Goal: Task Accomplishment & Management: Manage account settings

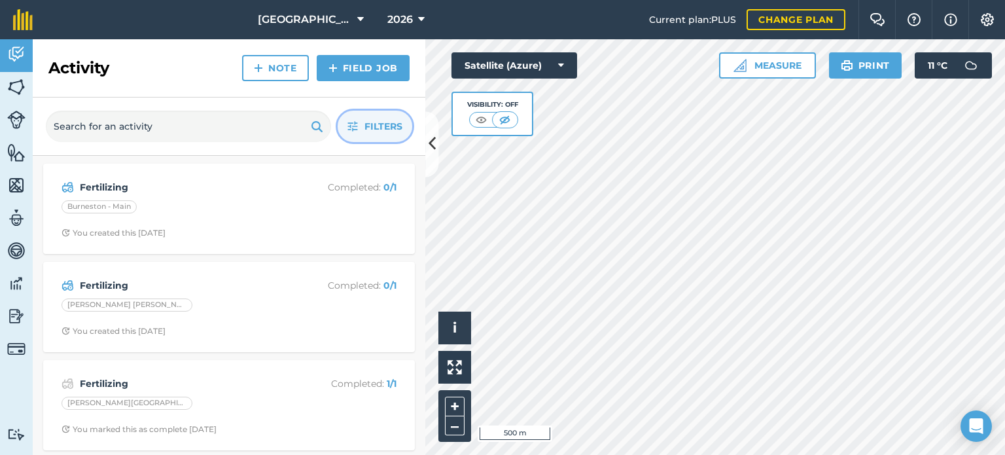
click at [388, 130] on span "Filters" at bounding box center [383, 126] width 38 height 14
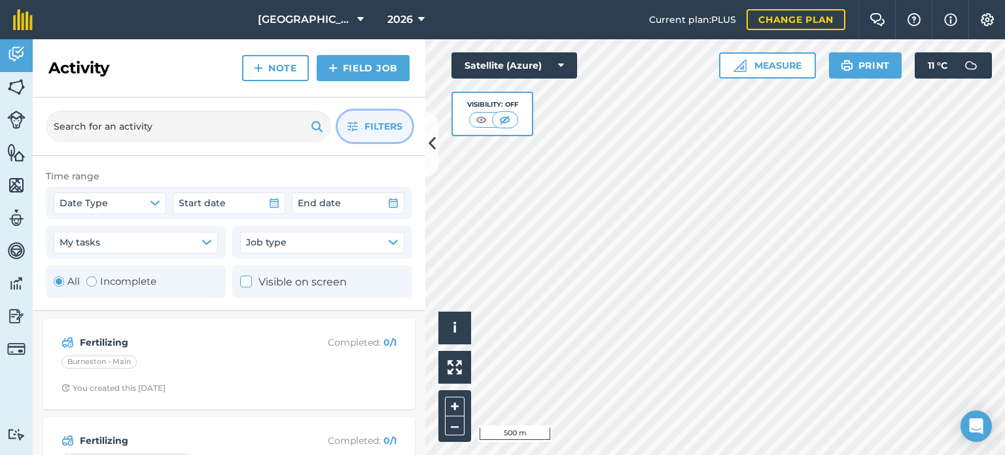
click at [133, 279] on label "Incomplete" at bounding box center [121, 281] width 70 height 16
radio input "false"
radio input "true"
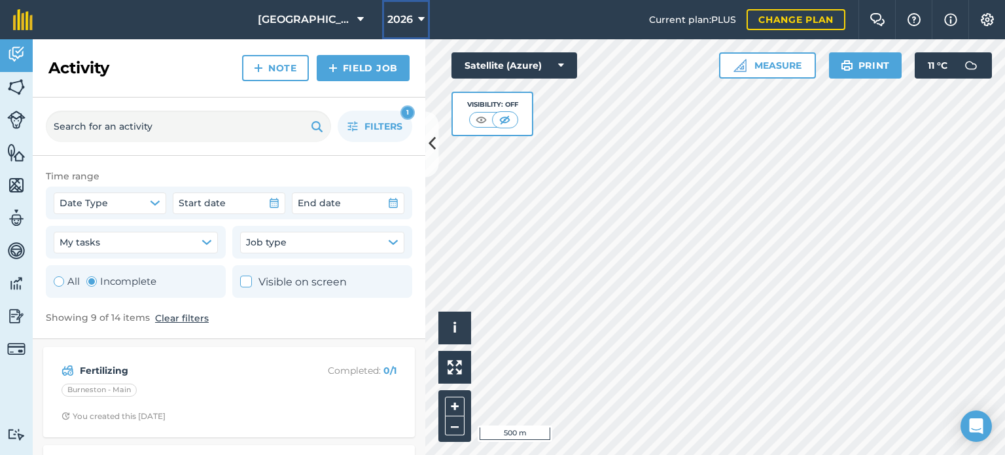
click at [425, 24] on button "2026" at bounding box center [406, 19] width 48 height 39
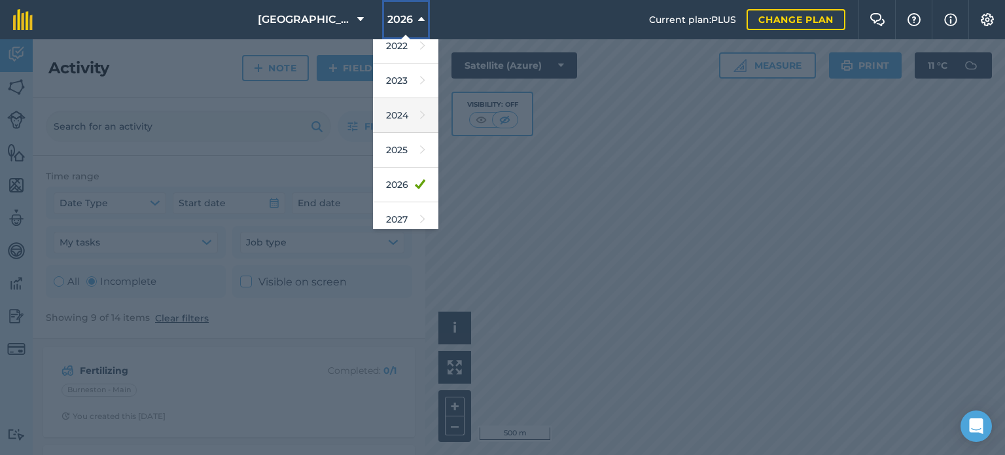
scroll to position [155, 0]
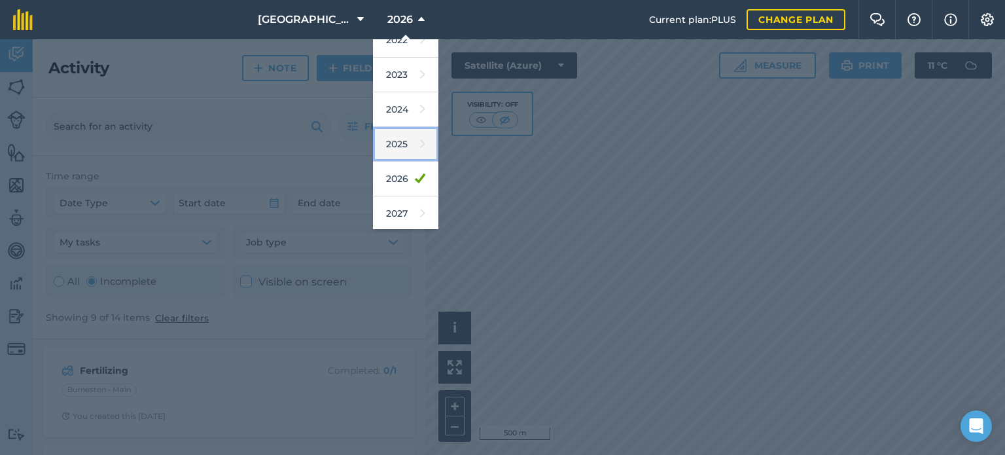
click at [400, 141] on link "2025" at bounding box center [405, 144] width 65 height 35
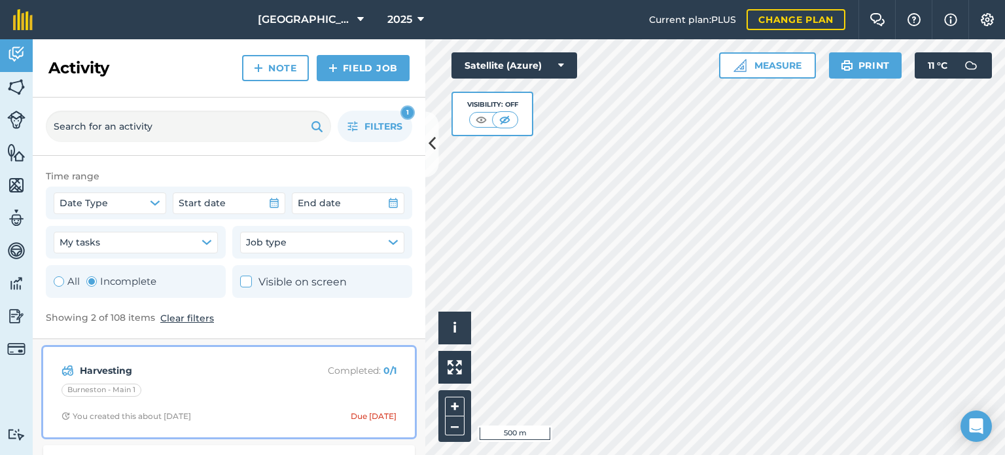
click at [114, 368] on strong "Harvesting" at bounding box center [183, 370] width 207 height 14
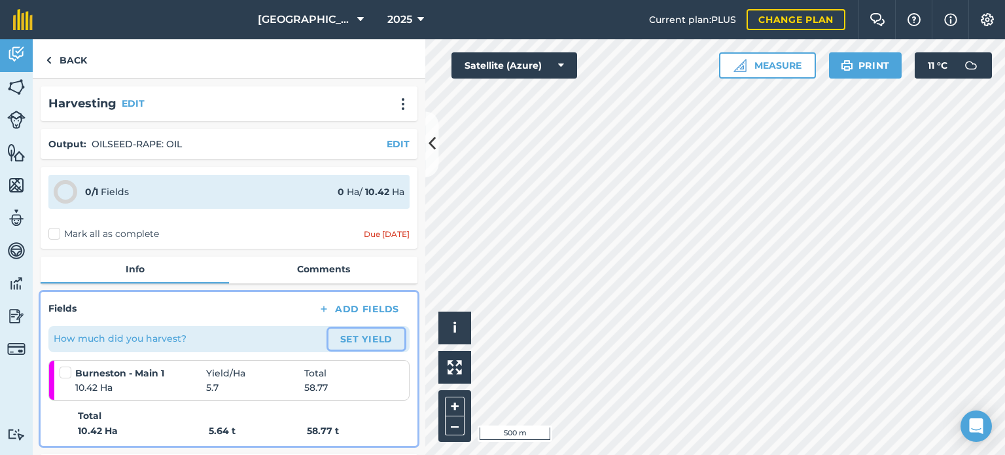
click at [340, 339] on button "Set Yield" at bounding box center [366, 338] width 76 height 21
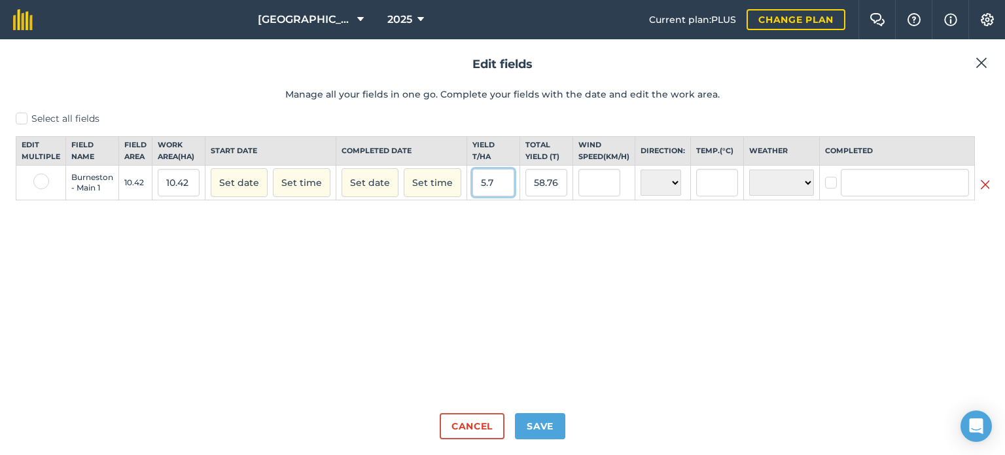
click at [493, 188] on input "5.7" at bounding box center [493, 182] width 42 height 27
type input "5.68"
type input "59.185599999999994"
click at [598, 196] on input "text" at bounding box center [599, 182] width 42 height 27
click at [489, 193] on input "5.68" at bounding box center [493, 182] width 42 height 27
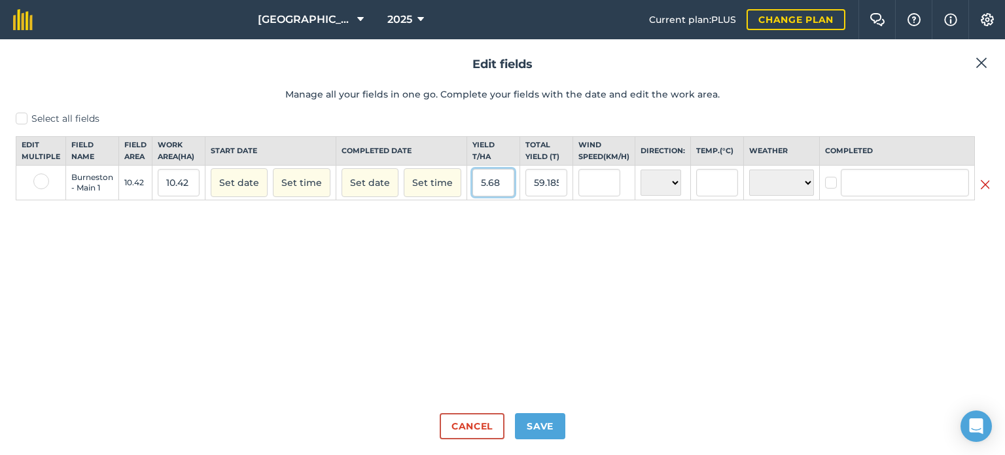
click at [497, 193] on input "5.68" at bounding box center [493, 182] width 42 height 27
type input "5.6"
type input "58.352"
click at [597, 193] on input "text" at bounding box center [599, 182] width 42 height 27
click at [495, 191] on input "5.6" at bounding box center [493, 182] width 42 height 27
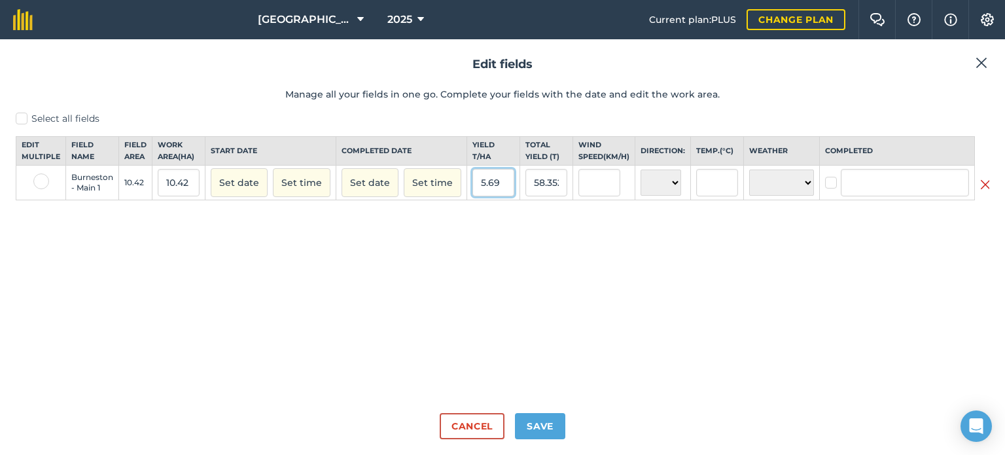
type input "5.69"
type input "59.28980000000001"
click at [602, 196] on input "text" at bounding box center [599, 182] width 42 height 27
click at [497, 193] on input "5.69" at bounding box center [493, 182] width 42 height 27
type input "5.7"
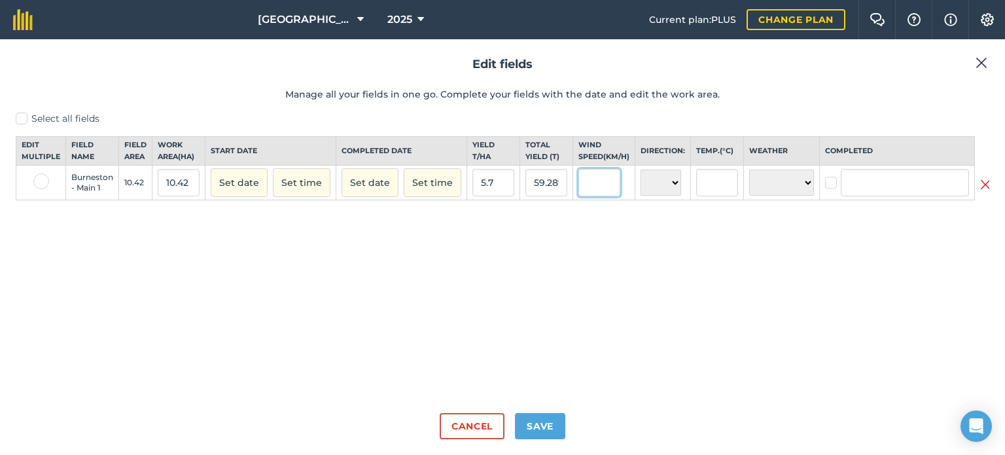
type input "59.394"
click at [582, 190] on input "text" at bounding box center [599, 182] width 42 height 27
click at [489, 196] on input "5.7" at bounding box center [493, 182] width 42 height 27
type input "5.5"
type input "57.31"
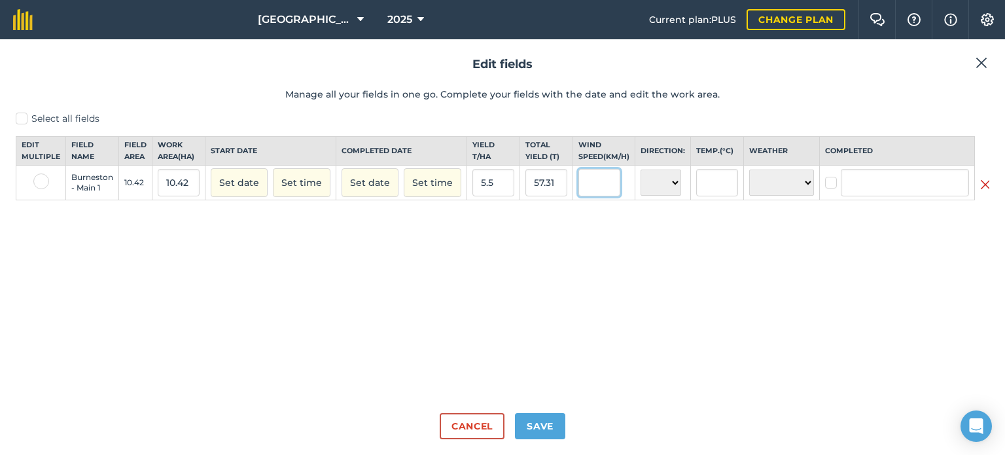
click at [588, 196] on input "text" at bounding box center [599, 182] width 42 height 27
click at [500, 195] on input "5.5" at bounding box center [493, 182] width 42 height 27
type input "5"
type input "52.1"
click at [489, 427] on button "Cancel" at bounding box center [472, 426] width 65 height 26
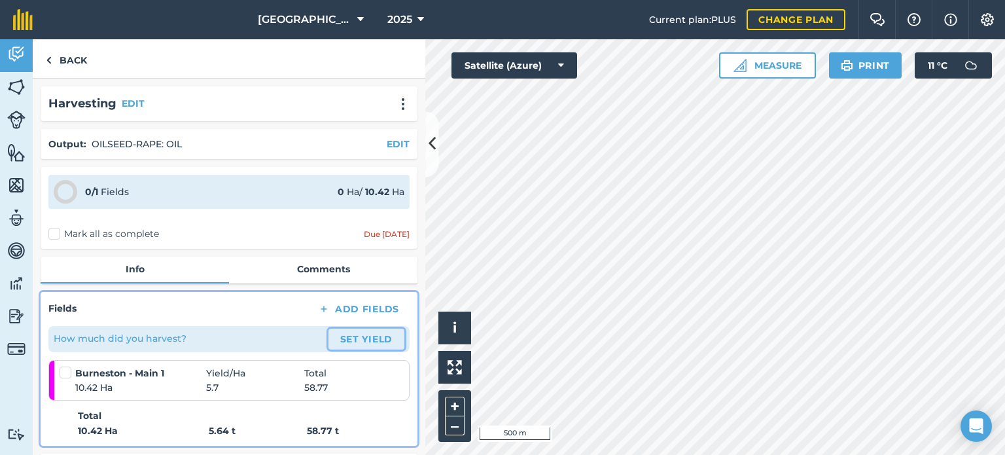
click at [353, 338] on button "Set Yield" at bounding box center [366, 338] width 76 height 21
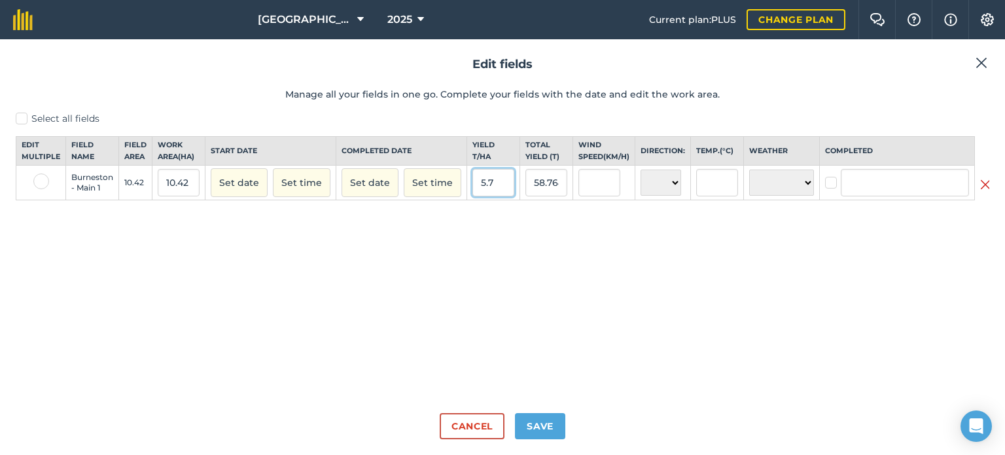
click at [495, 190] on input "5.7" at bounding box center [493, 182] width 42 height 27
type input "5.69"
type input "59.28980000000001"
click at [585, 194] on input "text" at bounding box center [599, 182] width 42 height 27
click at [498, 191] on input "5.69" at bounding box center [493, 182] width 42 height 27
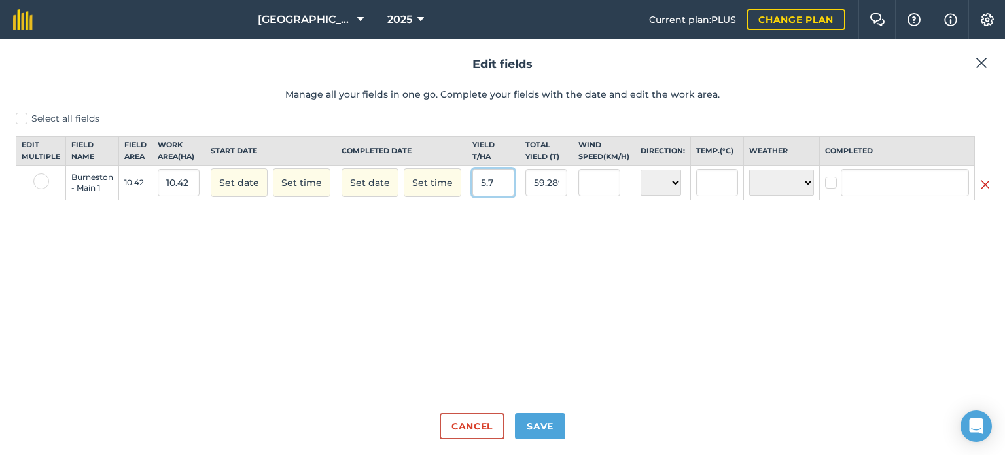
type input "5.7"
type input "59.394"
click at [594, 192] on input "text" at bounding box center [599, 182] width 42 height 27
click at [495, 421] on button "Cancel" at bounding box center [472, 426] width 65 height 26
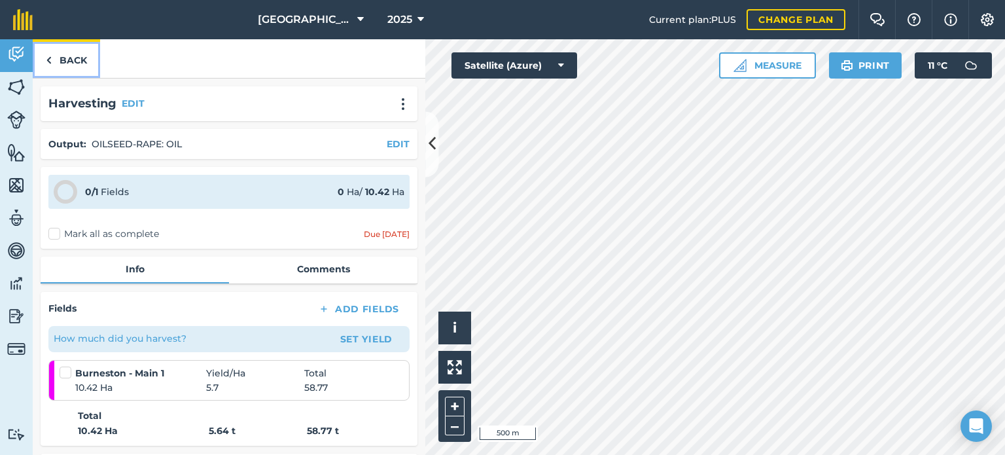
click at [65, 58] on link "Back" at bounding box center [66, 58] width 67 height 39
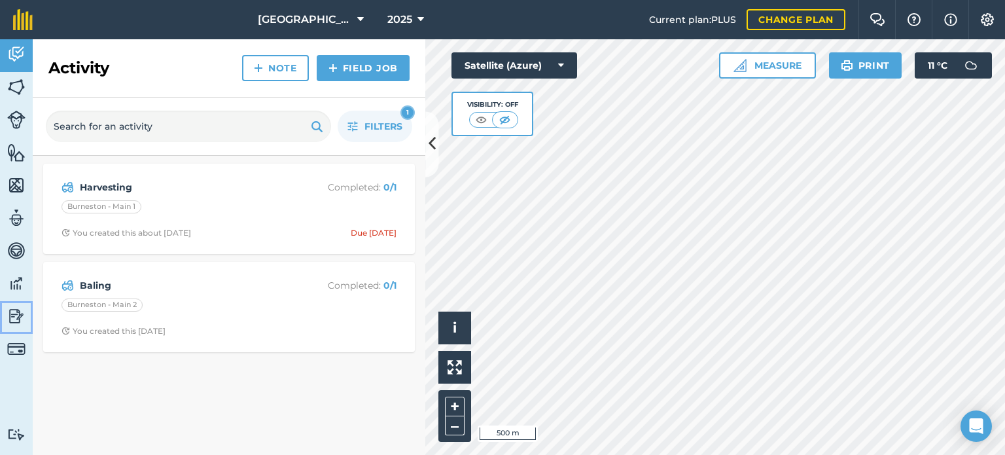
click at [15, 313] on img at bounding box center [16, 316] width 18 height 20
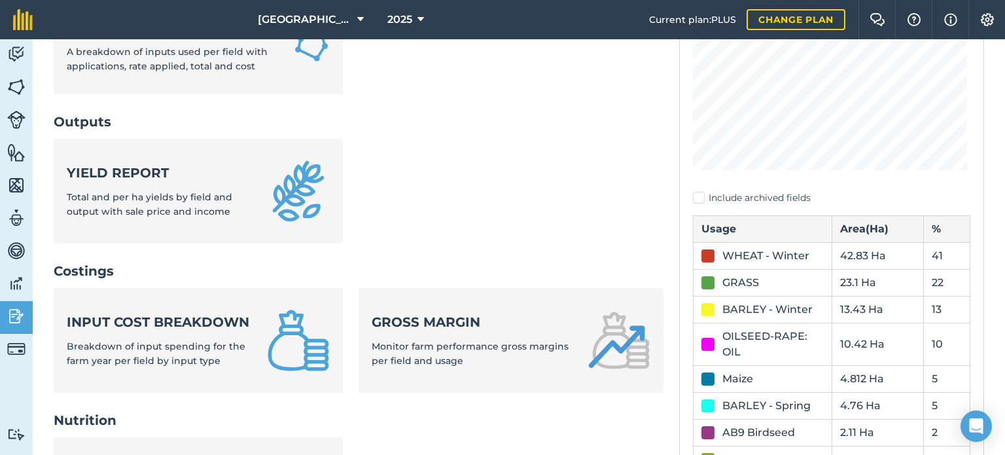
scroll to position [327, 0]
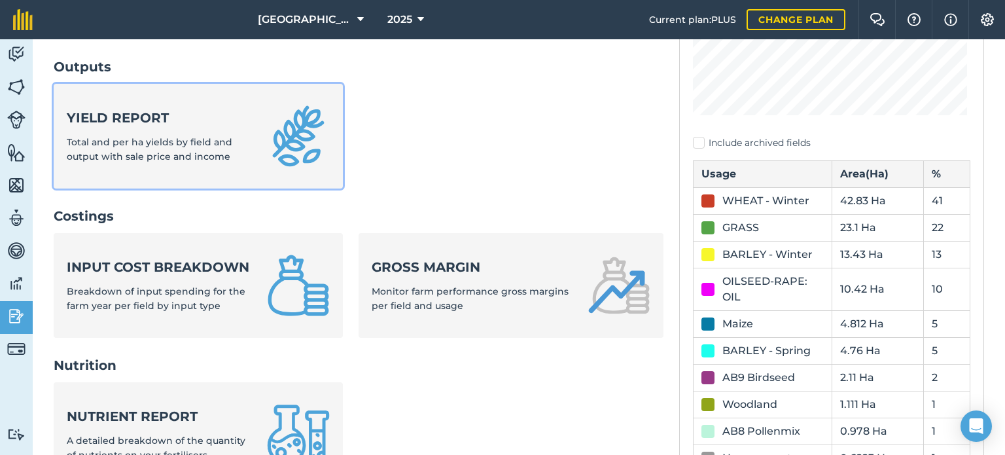
click at [152, 130] on div "Yield report Total and per ha yields by field and output with sale price and in…" at bounding box center [159, 137] width 184 height 56
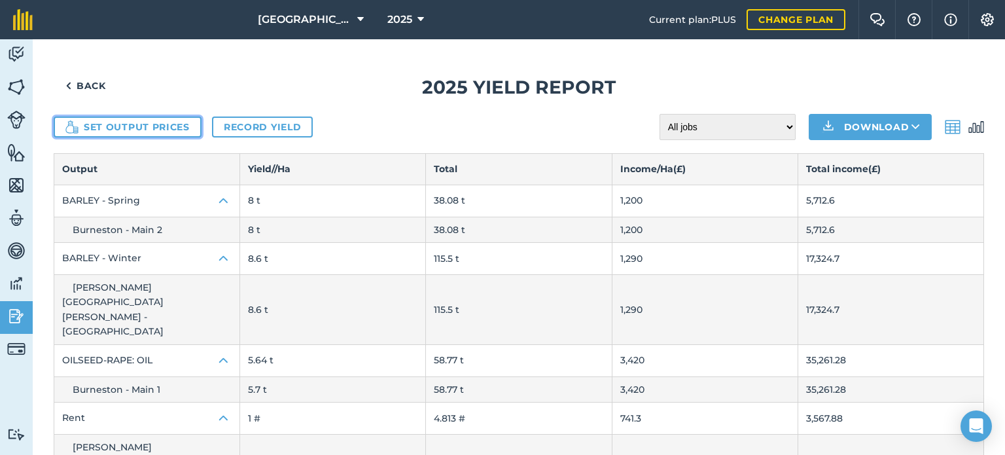
click at [196, 122] on button "Set output prices" at bounding box center [128, 126] width 148 height 21
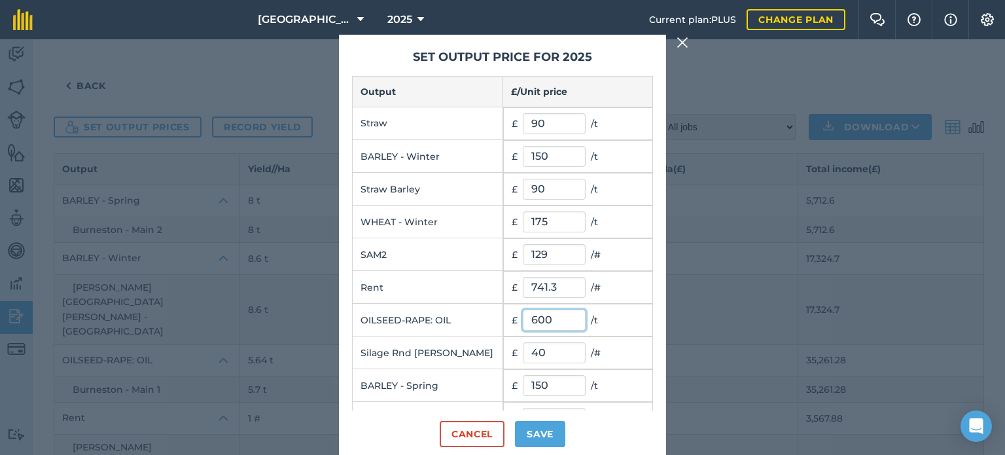
click at [562, 319] on input "600" at bounding box center [554, 319] width 63 height 21
drag, startPoint x: 549, startPoint y: 314, endPoint x: 559, endPoint y: 317, distance: 11.0
click at [550, 314] on input "600" at bounding box center [554, 319] width 63 height 21
type input "6"
type input "571.35"
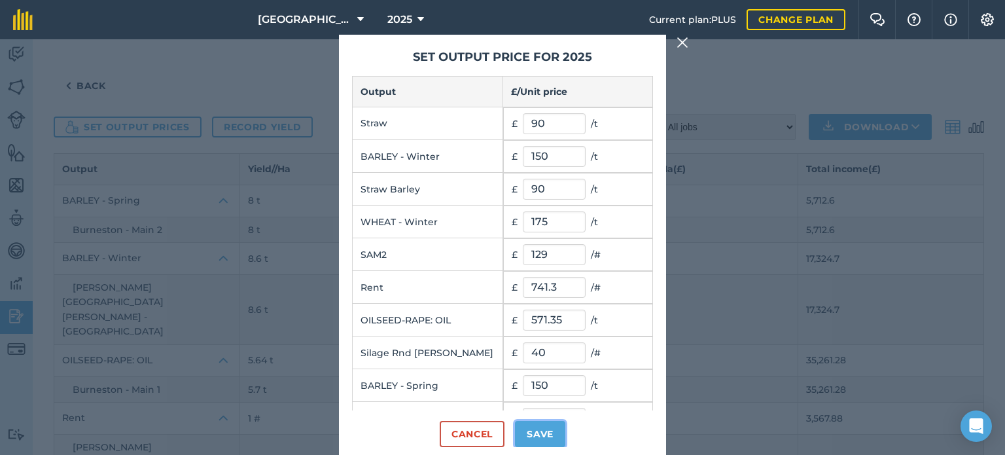
click at [547, 428] on button "Save" at bounding box center [540, 434] width 50 height 26
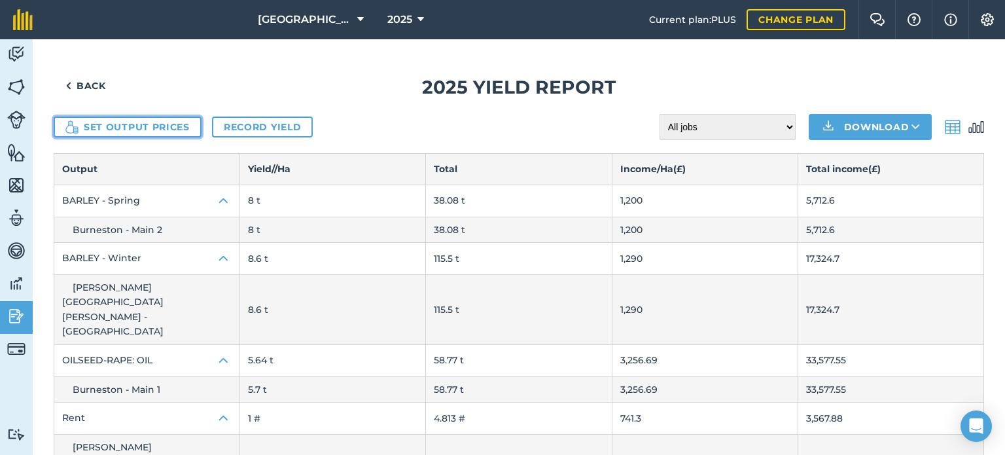
click at [171, 126] on button "Set output prices" at bounding box center [128, 126] width 148 height 21
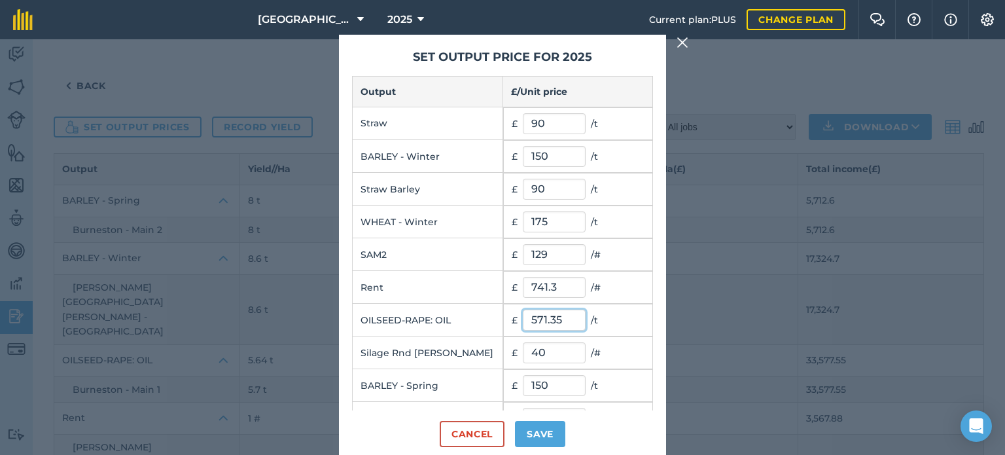
click at [561, 318] on input "571.35" at bounding box center [554, 319] width 63 height 21
type input "571"
click at [542, 434] on button "Save" at bounding box center [540, 434] width 50 height 26
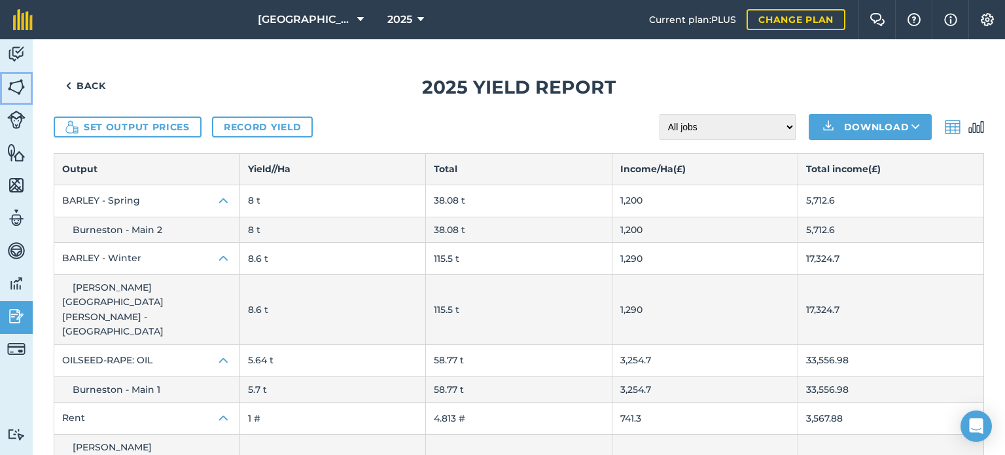
click at [22, 84] on img at bounding box center [16, 87] width 18 height 20
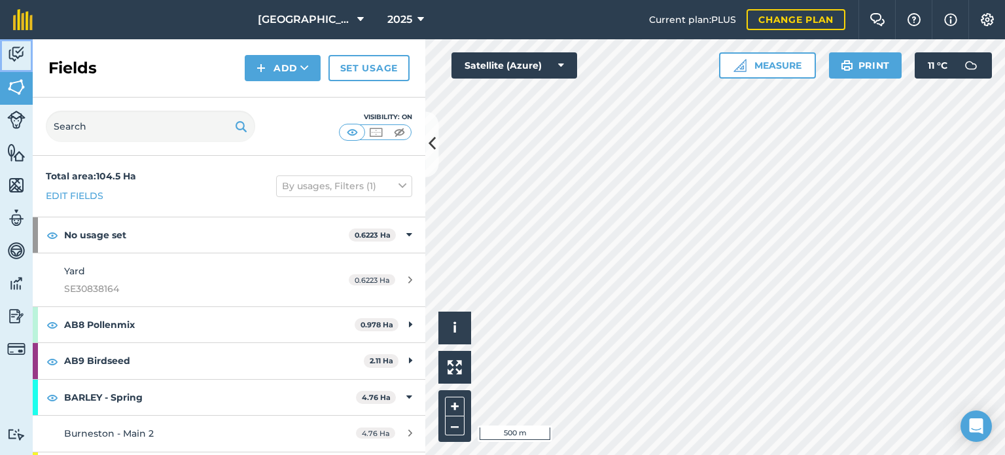
click at [19, 54] on img at bounding box center [16, 54] width 18 height 20
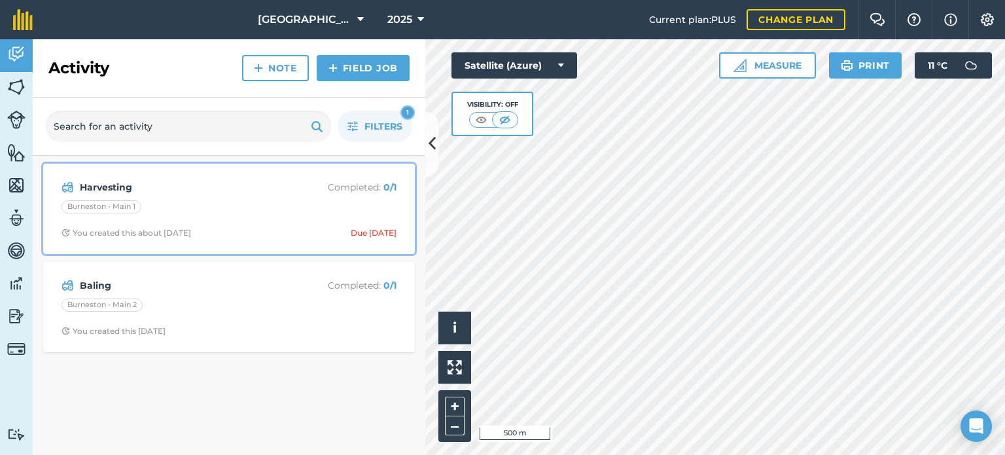
click at [355, 186] on p "Completed : 0 / 1" at bounding box center [344, 187] width 104 height 14
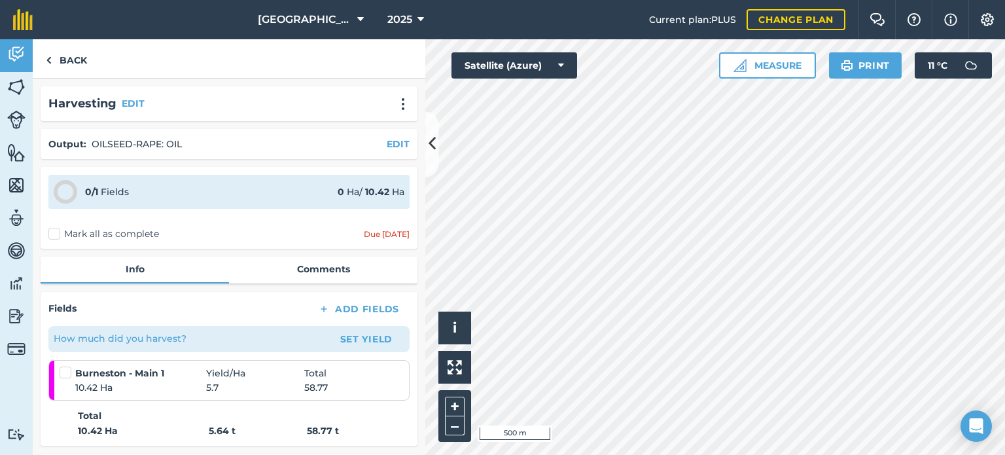
click at [56, 230] on label "Mark all as complete" at bounding box center [103, 234] width 111 height 14
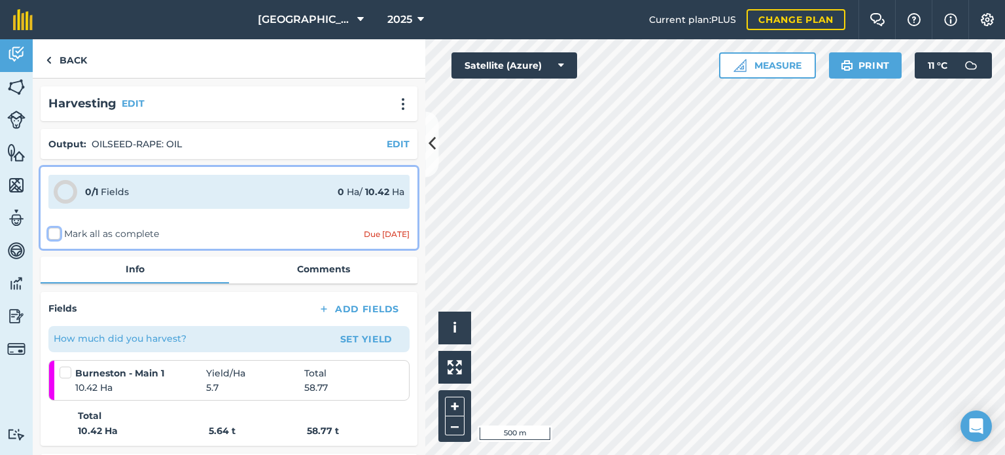
click at [56, 230] on input "Mark all as complete" at bounding box center [52, 231] width 9 height 9
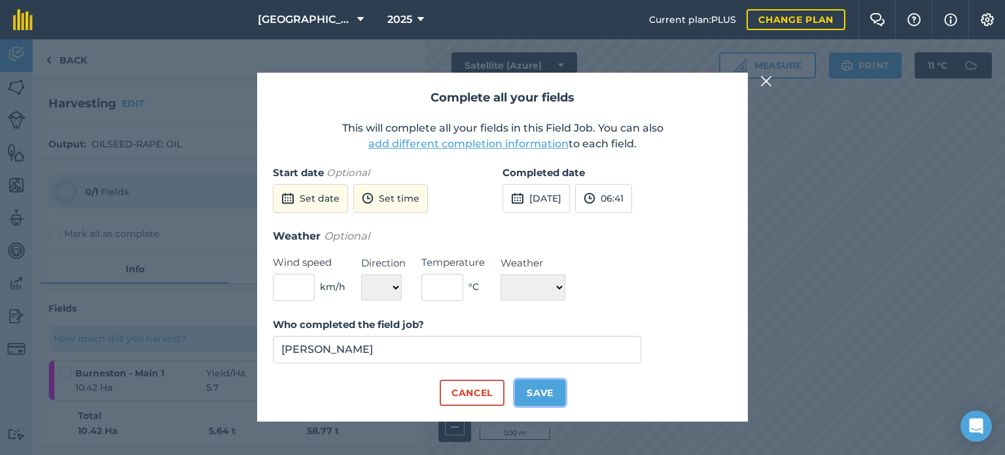
click at [542, 392] on button "Save" at bounding box center [540, 392] width 50 height 26
checkbox input "true"
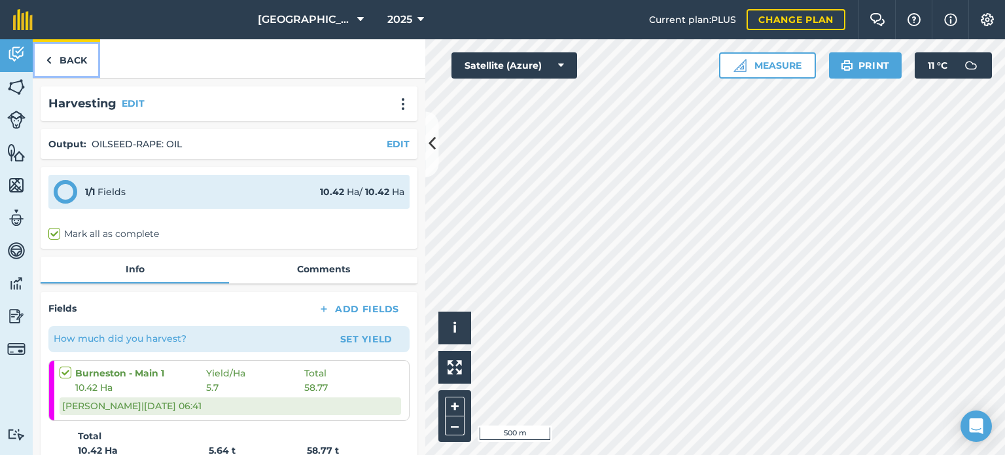
click at [71, 54] on link "Back" at bounding box center [66, 58] width 67 height 39
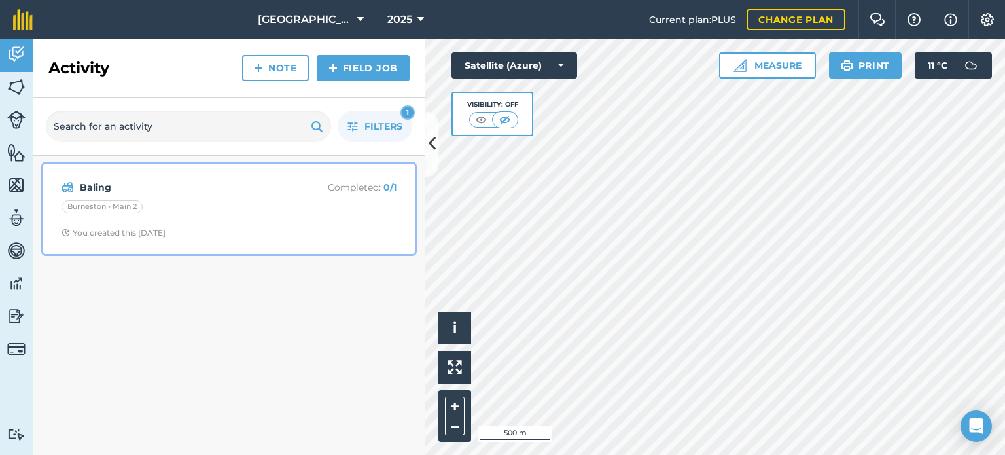
click at [131, 186] on strong "Baling" at bounding box center [183, 187] width 207 height 14
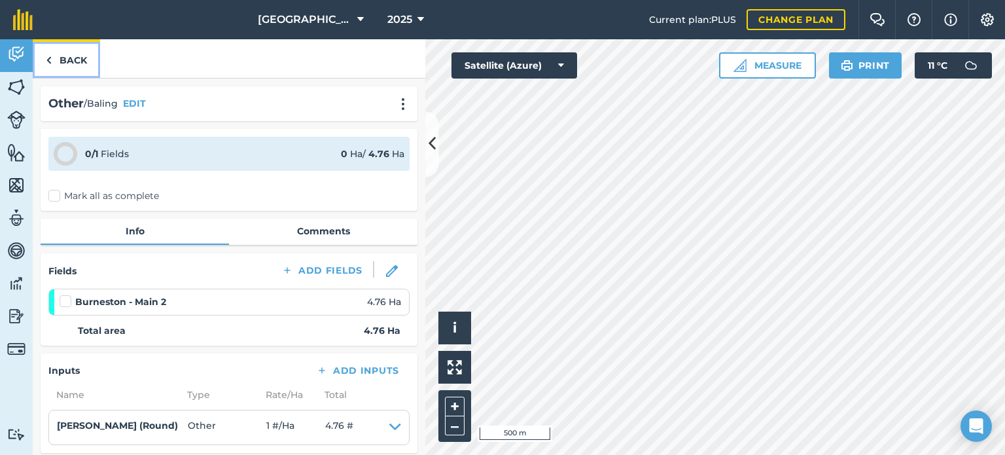
click at [81, 56] on link "Back" at bounding box center [66, 58] width 67 height 39
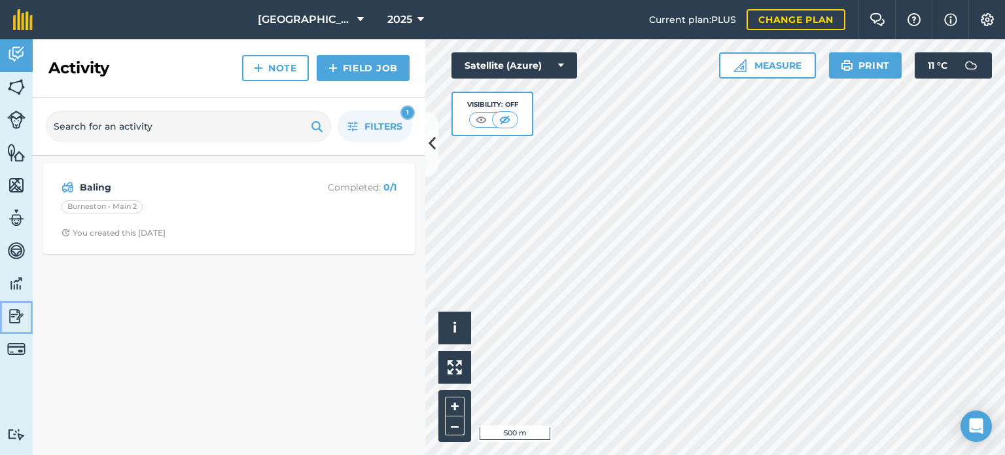
click at [15, 311] on img at bounding box center [16, 316] width 18 height 20
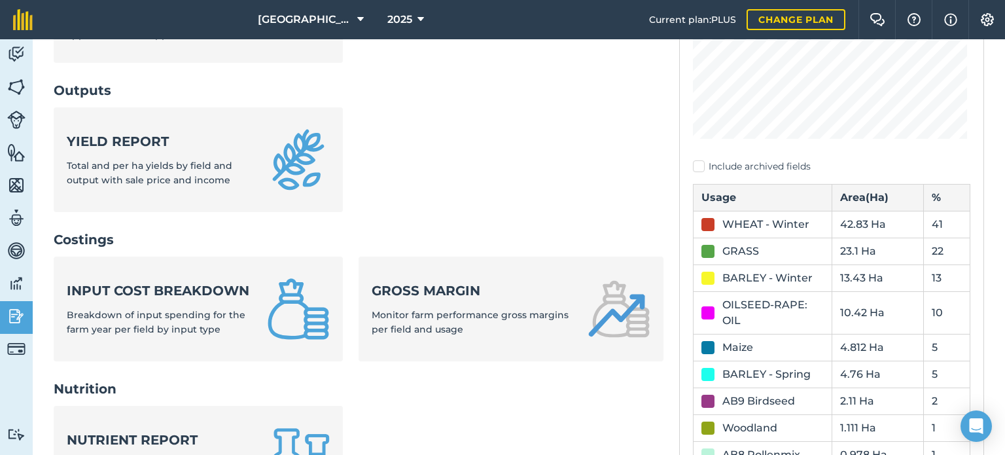
scroll to position [327, 0]
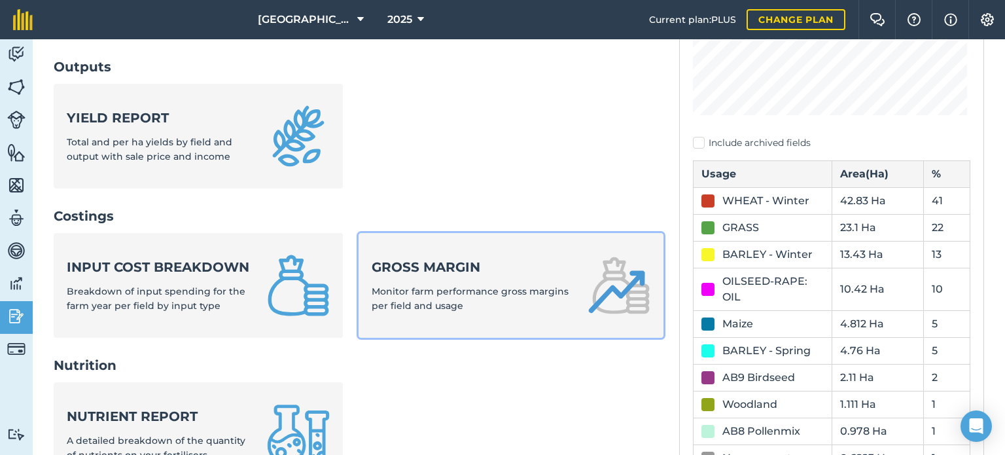
click at [468, 287] on span "Monitor farm performance gross margins per field and usage" at bounding box center [470, 298] width 197 height 26
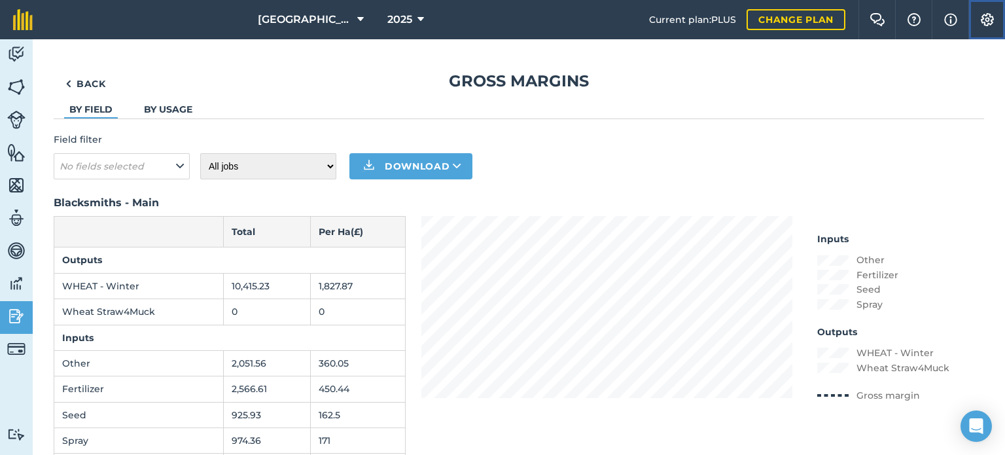
click at [984, 13] on img at bounding box center [987, 19] width 16 height 13
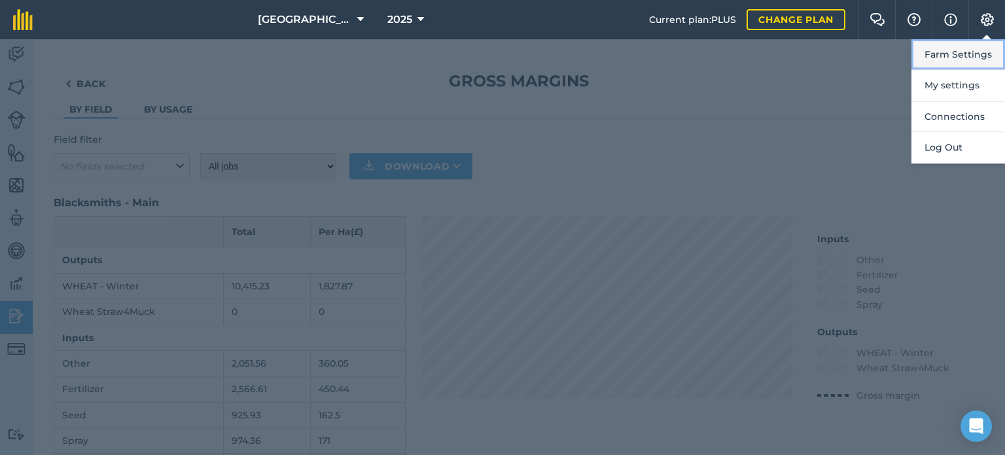
click at [962, 48] on button "Farm Settings" at bounding box center [958, 54] width 94 height 31
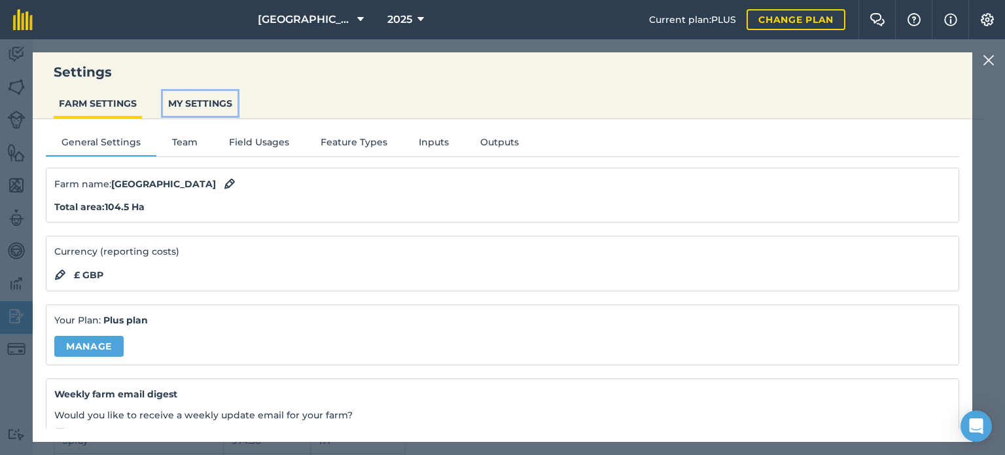
click at [209, 99] on button "MY SETTINGS" at bounding box center [200, 103] width 75 height 25
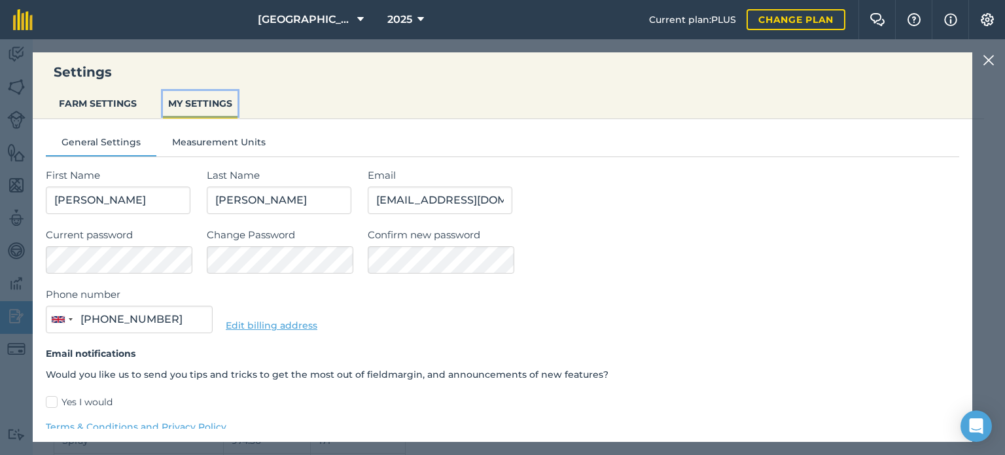
type input "07718 984010"
click at [130, 99] on button "FARM SETTINGS" at bounding box center [98, 103] width 88 height 25
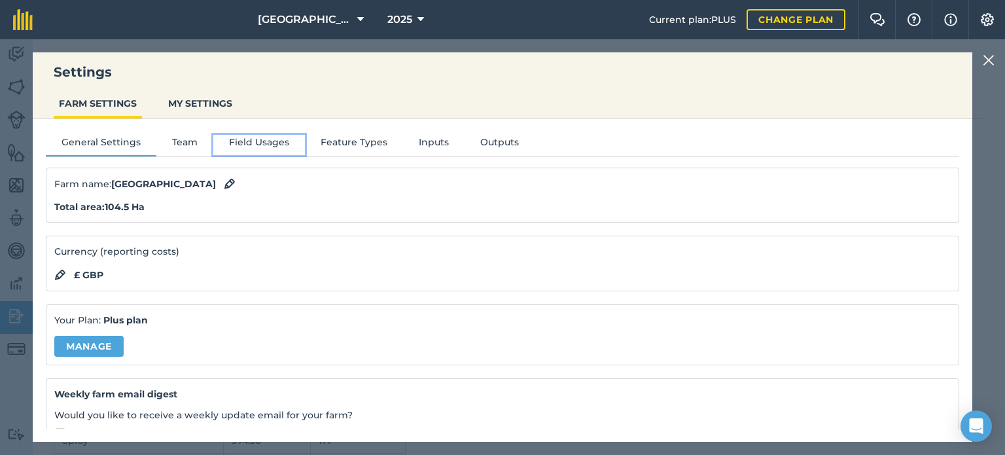
click at [267, 138] on button "Field Usages" at bounding box center [259, 145] width 92 height 20
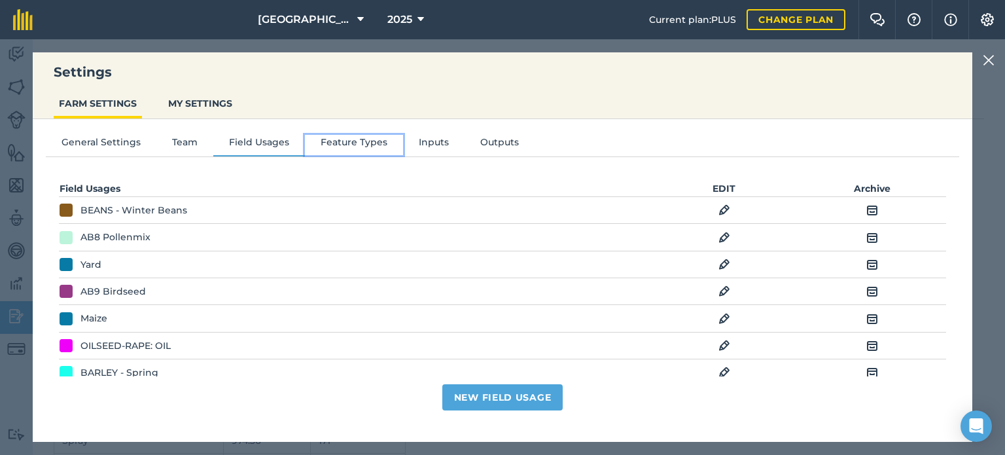
click at [325, 141] on button "Feature Types" at bounding box center [354, 145] width 98 height 20
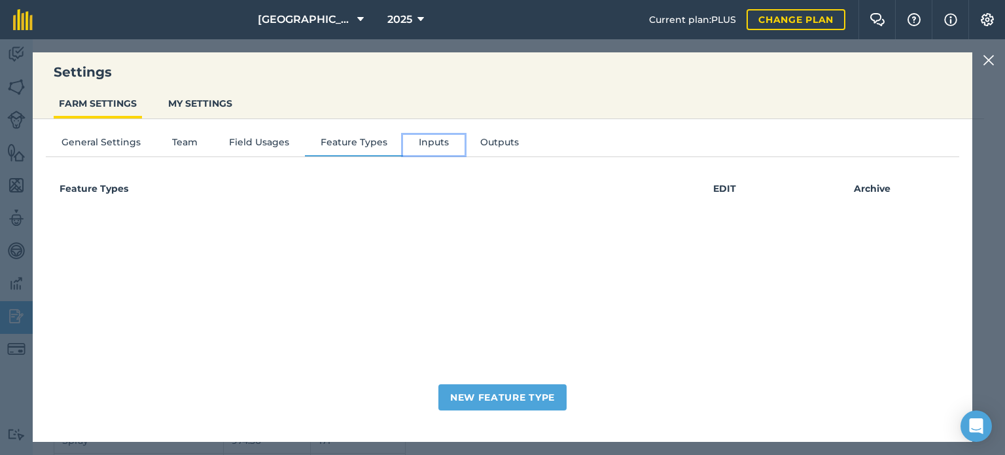
click at [421, 139] on button "Inputs" at bounding box center [433, 145] width 61 height 20
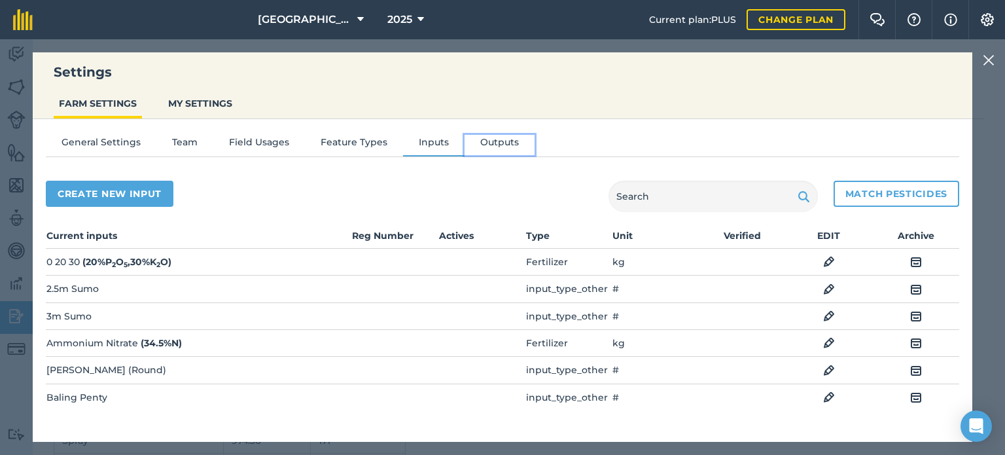
click at [494, 141] on button "Outputs" at bounding box center [499, 145] width 70 height 20
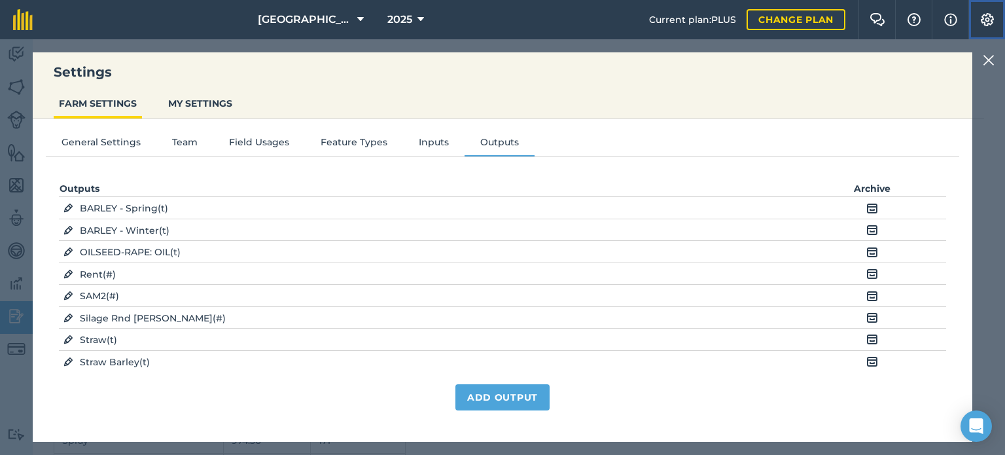
click at [992, 20] on img at bounding box center [987, 19] width 16 height 13
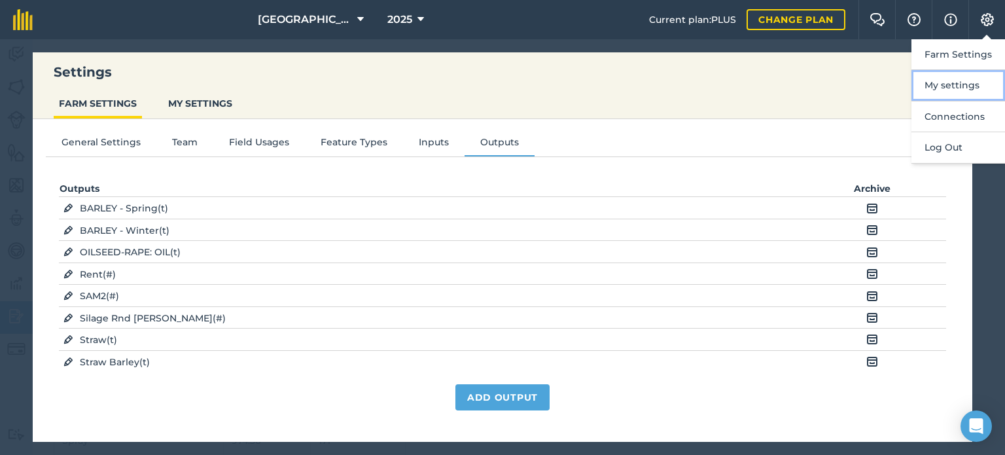
click at [960, 81] on button "My settings" at bounding box center [958, 85] width 94 height 31
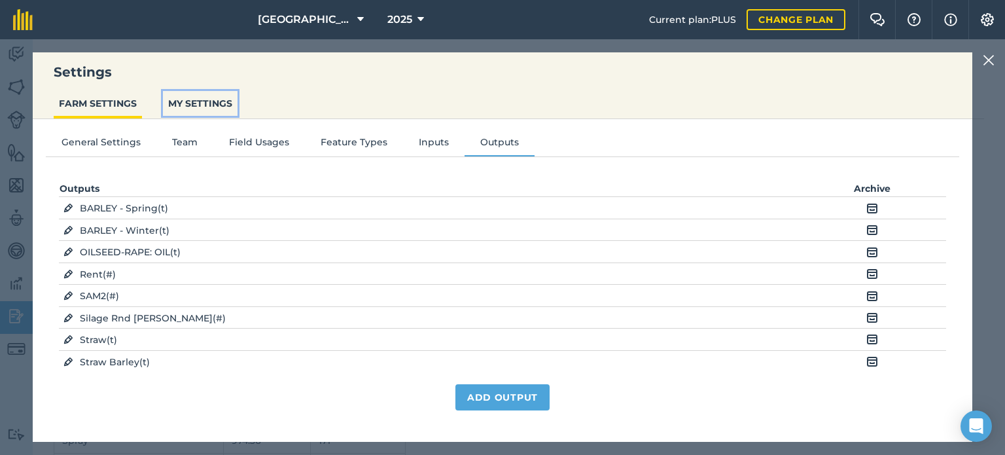
click at [220, 107] on button "MY SETTINGS" at bounding box center [200, 103] width 75 height 25
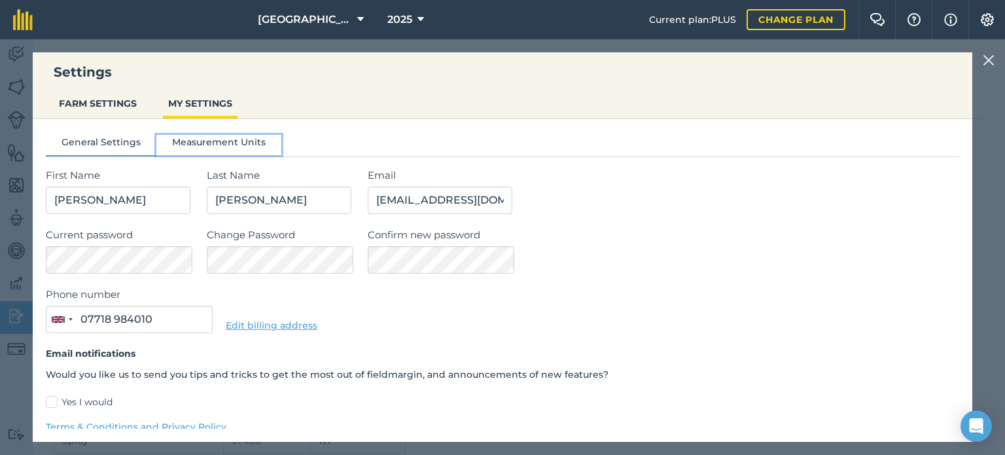
click at [222, 141] on button "Measurement Units" at bounding box center [218, 145] width 125 height 20
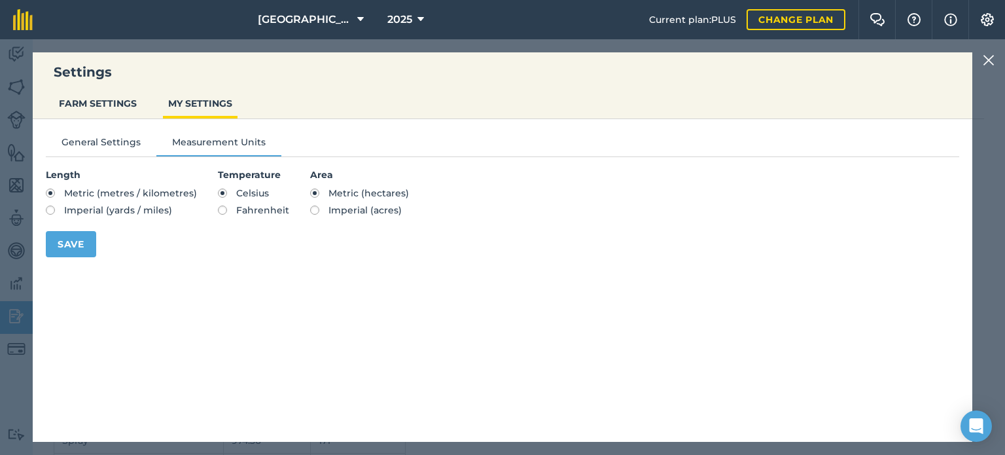
click at [313, 209] on label "Imperial (acres)" at bounding box center [359, 209] width 99 height 9
radio input "true"
radio input "false"
click at [86, 248] on button "Save" at bounding box center [71, 244] width 50 height 26
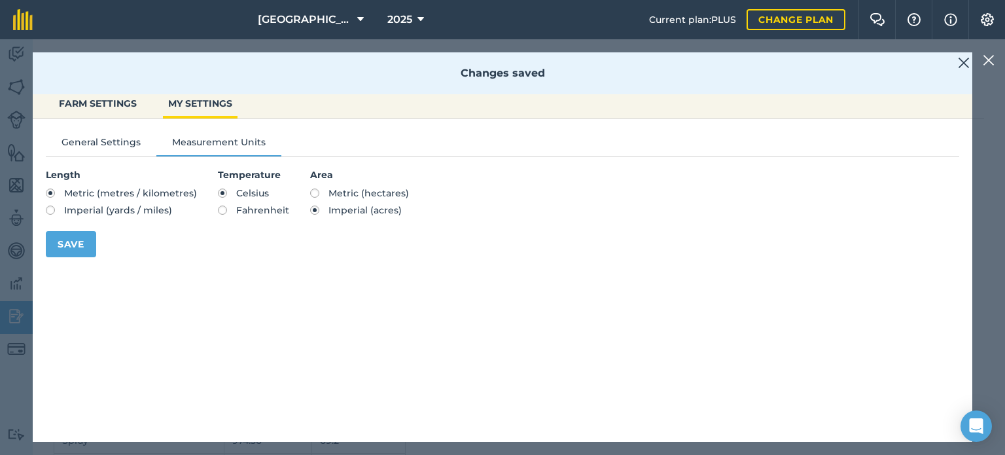
click at [960, 63] on img at bounding box center [964, 63] width 12 height 16
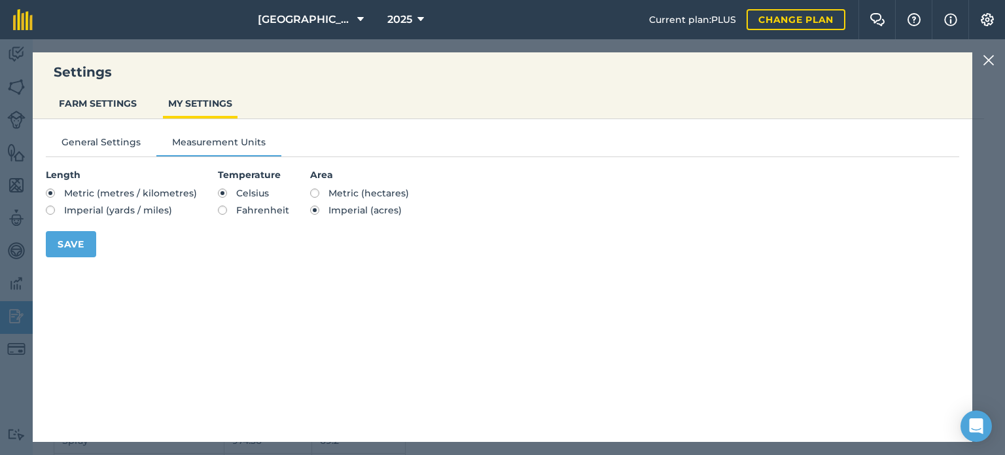
click at [986, 60] on img at bounding box center [988, 60] width 12 height 16
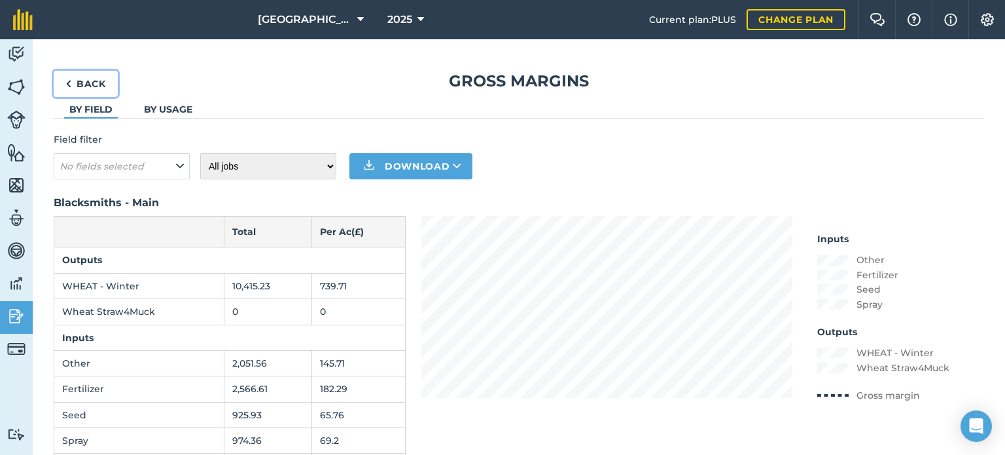
click at [94, 80] on link "Back" at bounding box center [86, 84] width 64 height 26
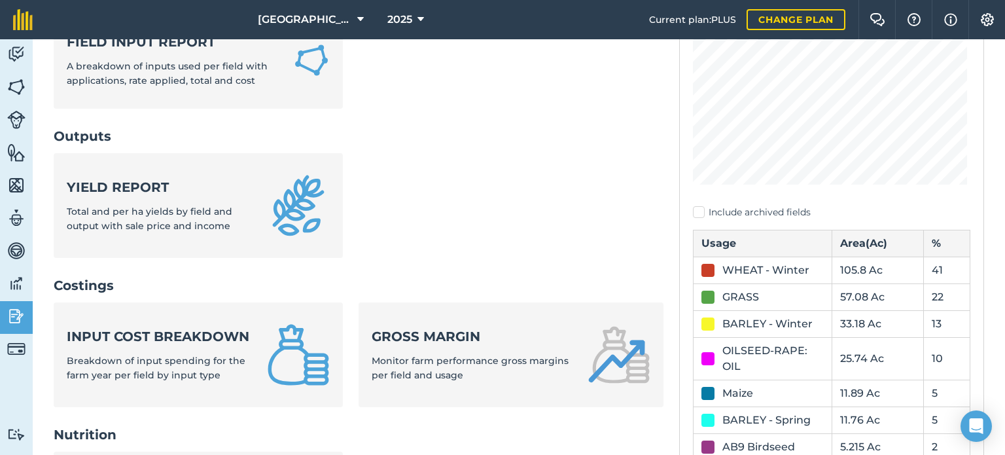
scroll to position [262, 0]
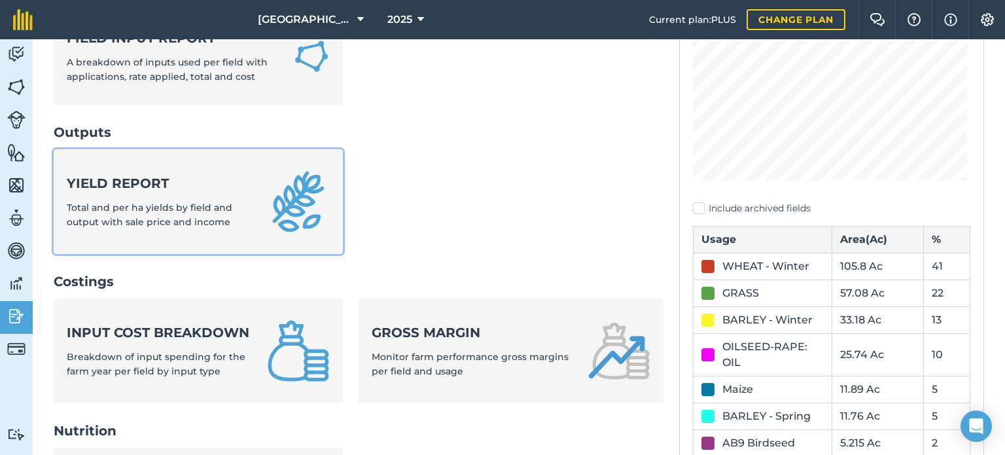
click at [215, 217] on span "Total and per ha yields by field and output with sale price and income" at bounding box center [149, 214] width 165 height 26
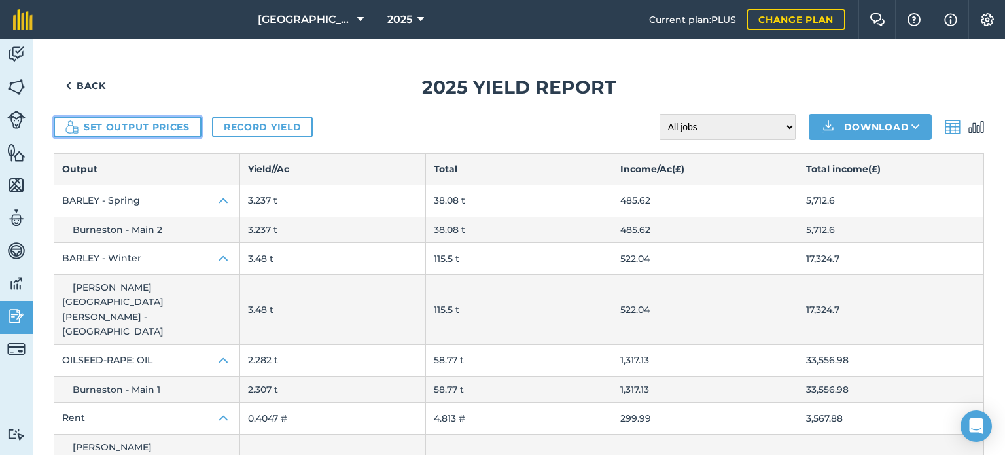
click at [182, 125] on button "Set output prices" at bounding box center [128, 126] width 148 height 21
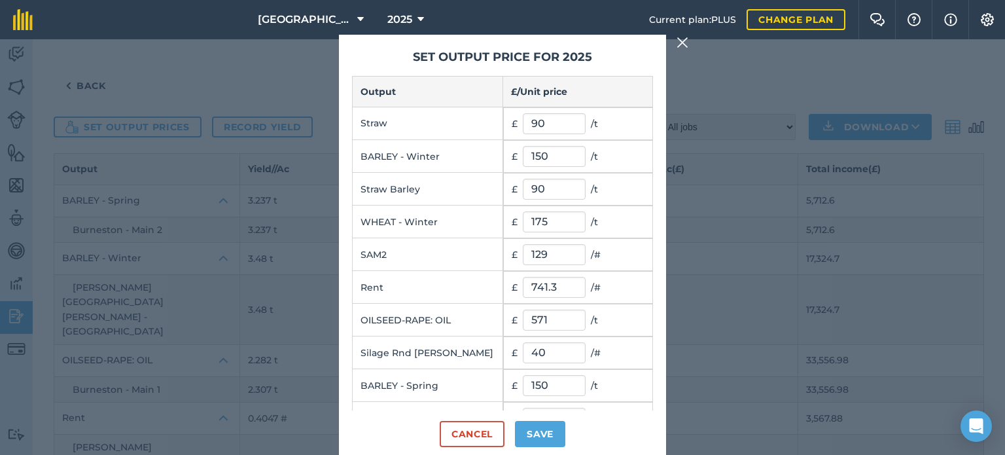
click at [686, 40] on img at bounding box center [682, 43] width 12 height 16
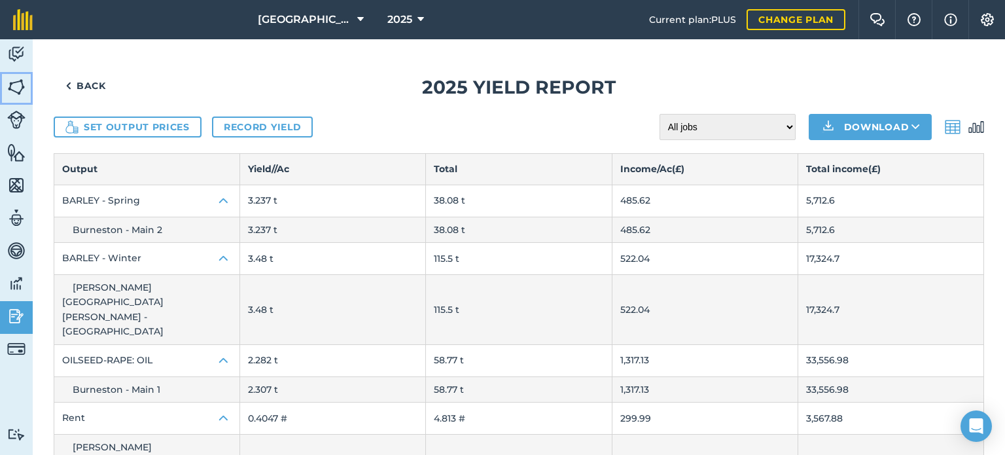
click at [21, 86] on img at bounding box center [16, 87] width 18 height 20
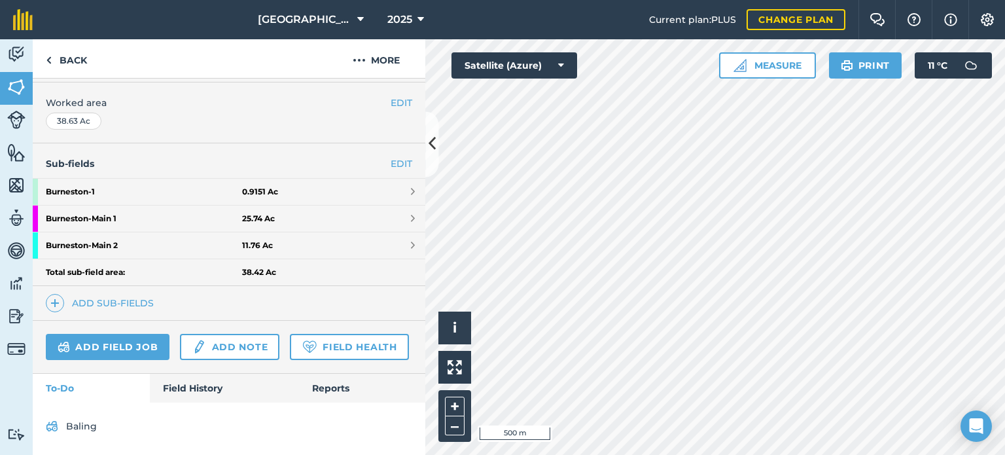
scroll to position [309, 0]
click at [113, 232] on strong "Burneston - Main 2" at bounding box center [144, 245] width 196 height 26
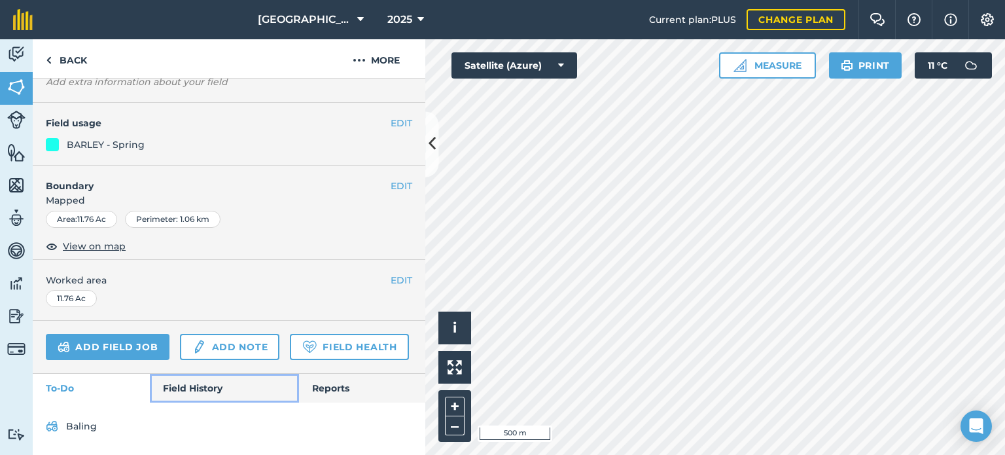
click at [186, 390] on link "Field History" at bounding box center [224, 388] width 148 height 29
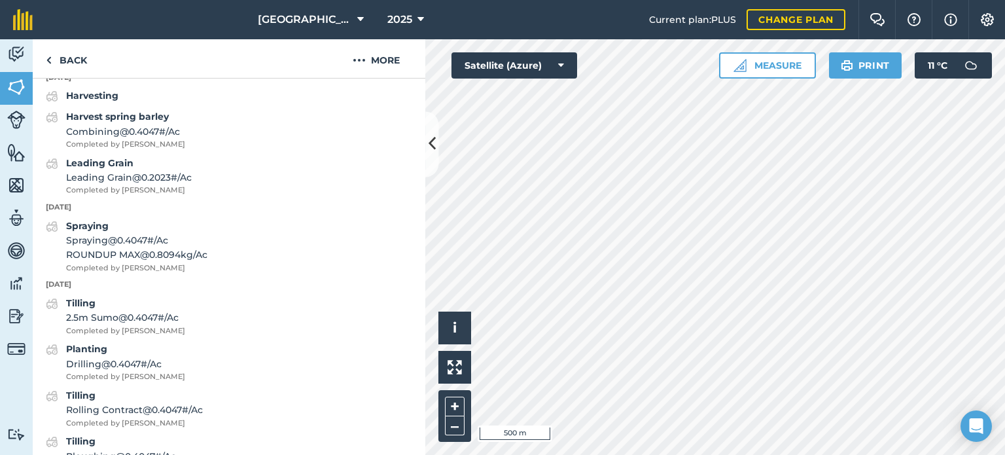
scroll to position [538, 0]
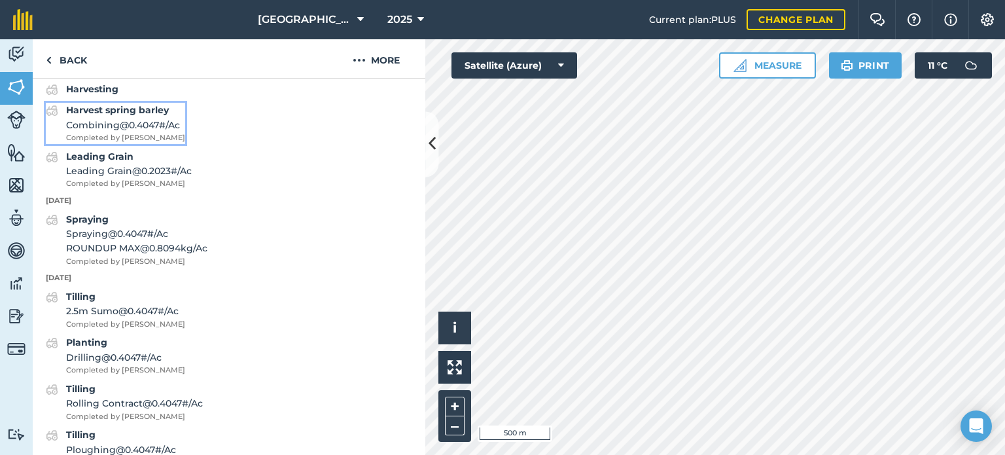
click at [147, 143] on div "Harvest spring barley Combining @ 0.4047 # / Ac Completed by [PERSON_NAME]" at bounding box center [125, 123] width 119 height 41
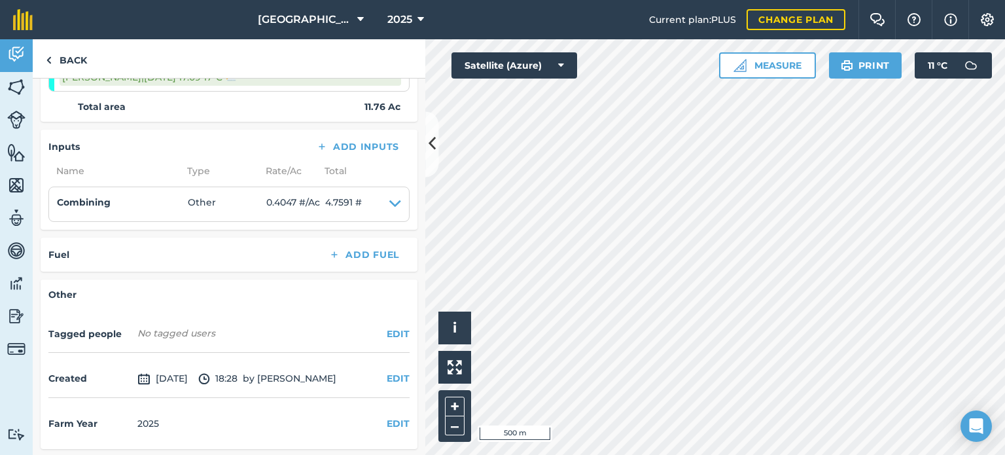
scroll to position [47, 0]
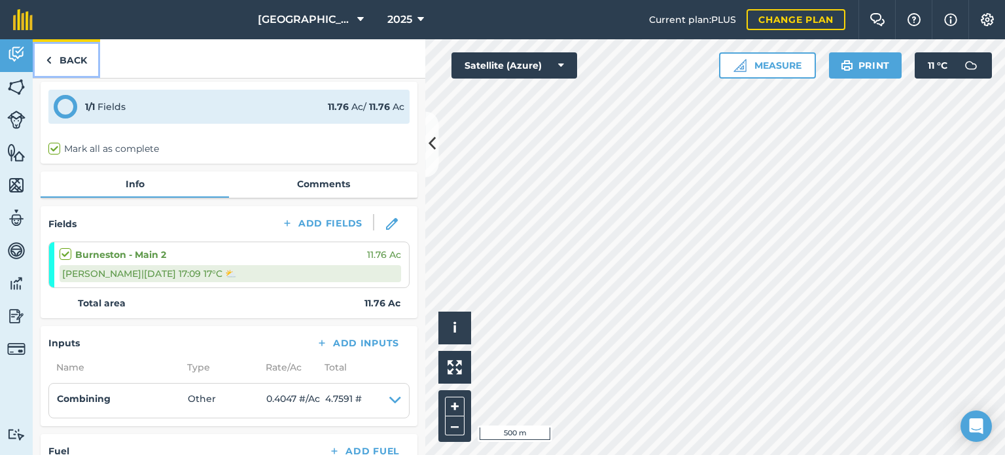
click at [74, 60] on link "Back" at bounding box center [66, 58] width 67 height 39
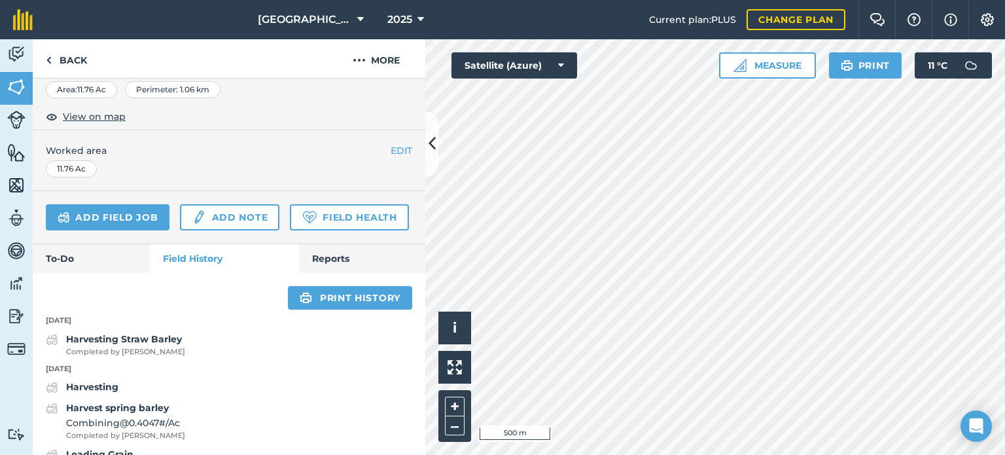
scroll to position [392, 0]
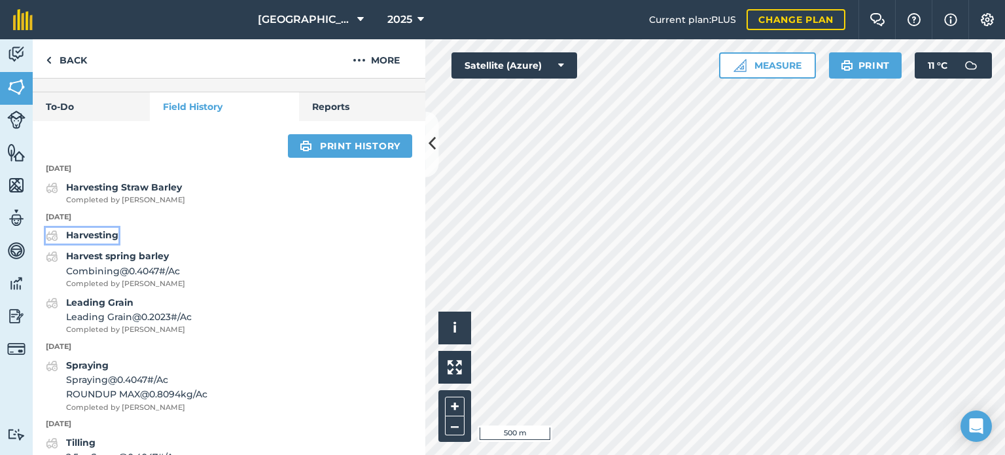
click at [117, 241] on strong "Harvesting" at bounding box center [92, 235] width 52 height 12
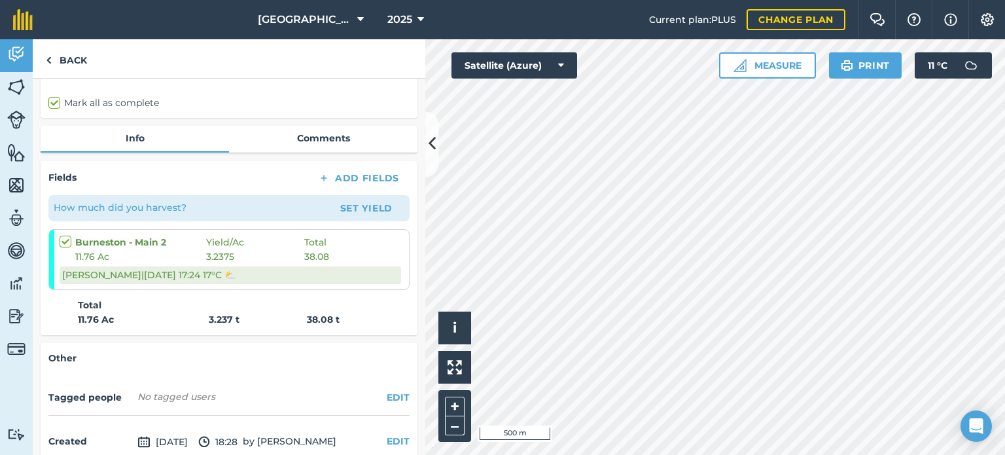
scroll to position [194, 0]
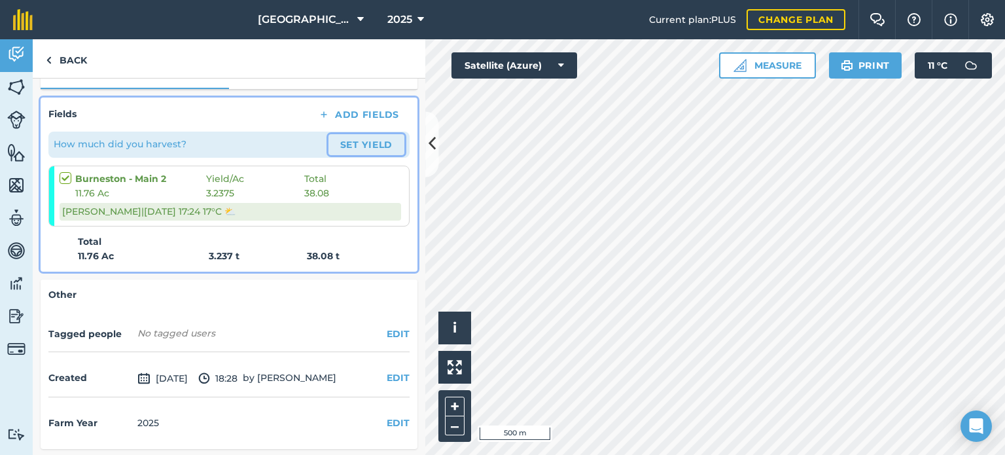
click at [338, 142] on button "Set Yield" at bounding box center [366, 144] width 76 height 21
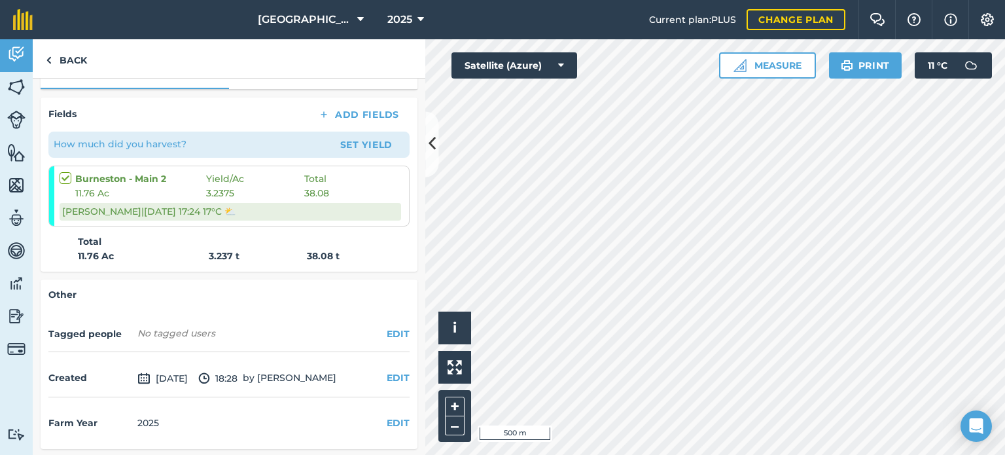
select select "Cloudy"
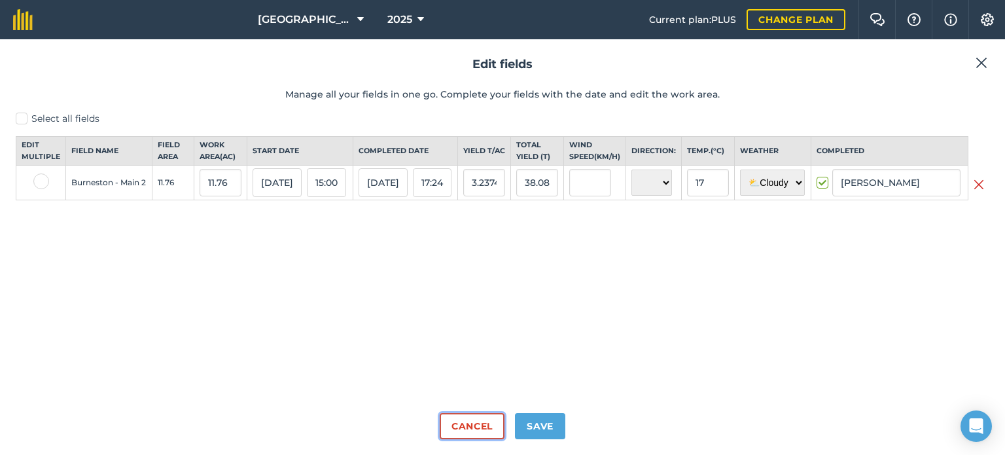
click at [496, 431] on button "Cancel" at bounding box center [472, 426] width 65 height 26
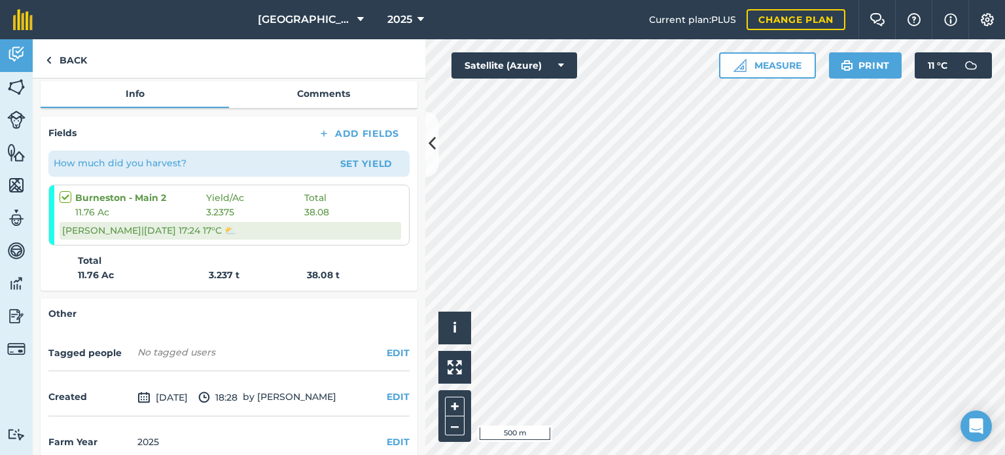
scroll to position [194, 0]
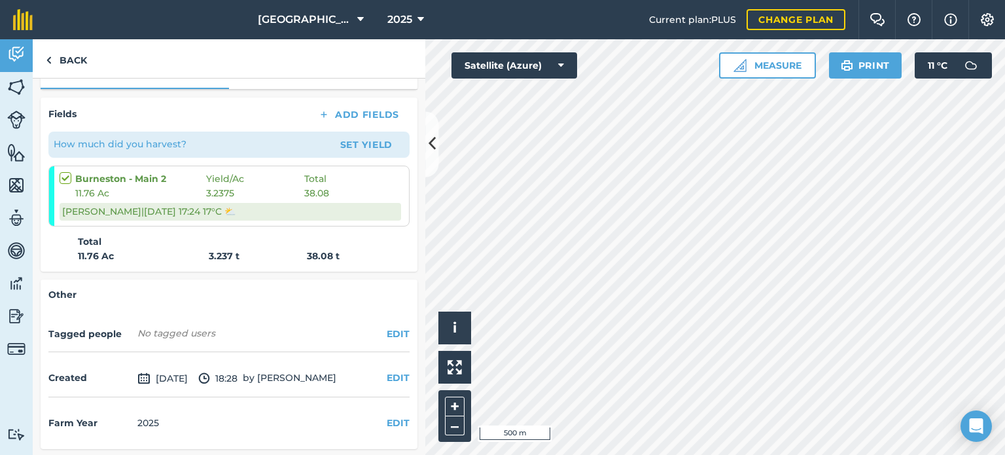
click at [107, 246] on p "Total" at bounding box center [244, 241] width 332 height 14
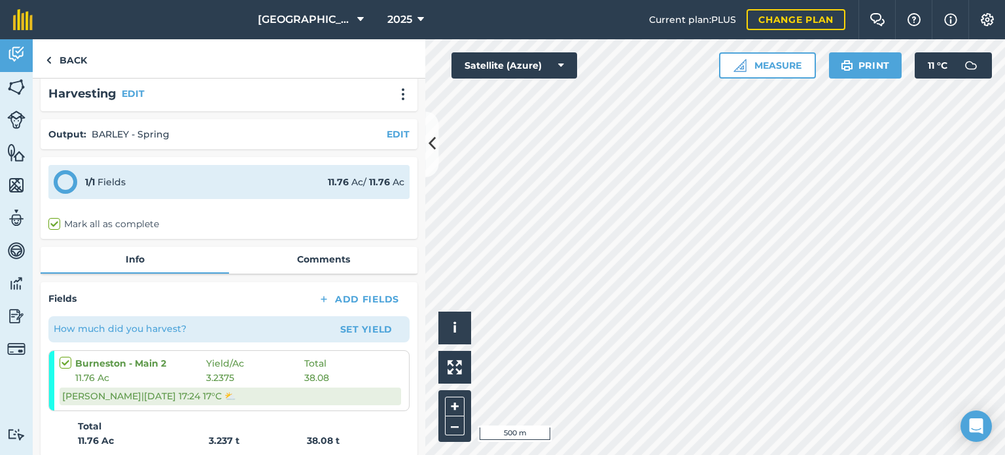
scroll to position [0, 0]
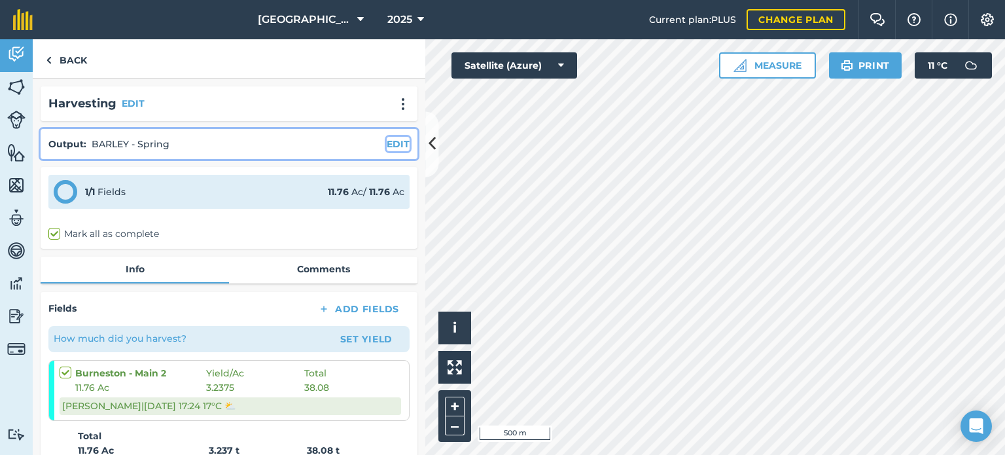
click at [387, 143] on button "EDIT" at bounding box center [398, 144] width 23 height 14
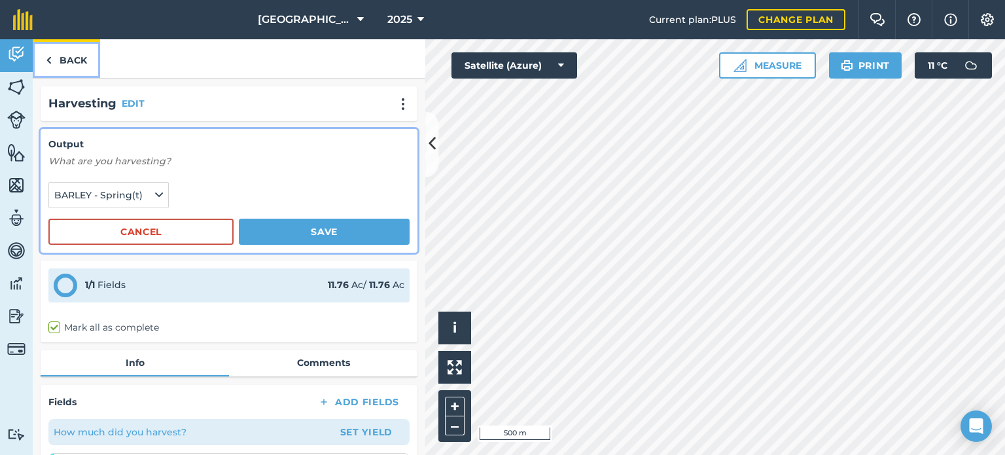
click at [63, 60] on link "Back" at bounding box center [66, 58] width 67 height 39
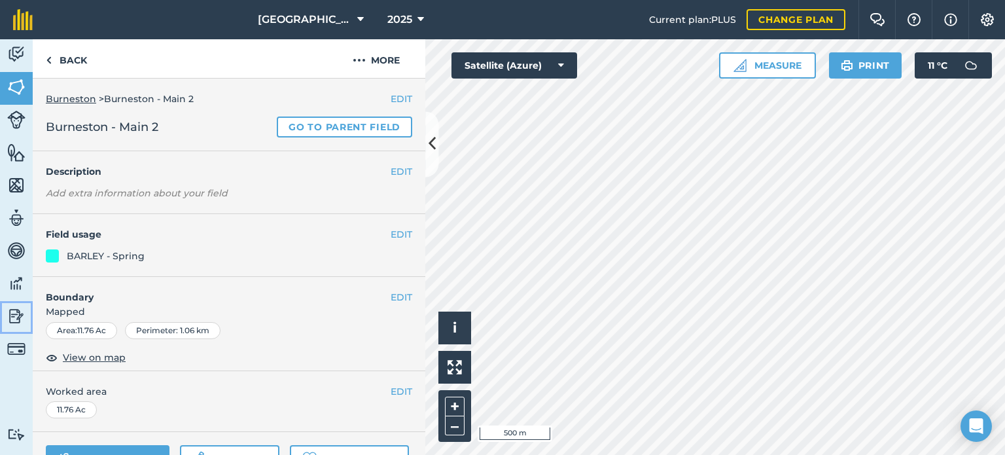
click at [14, 313] on img at bounding box center [16, 316] width 18 height 20
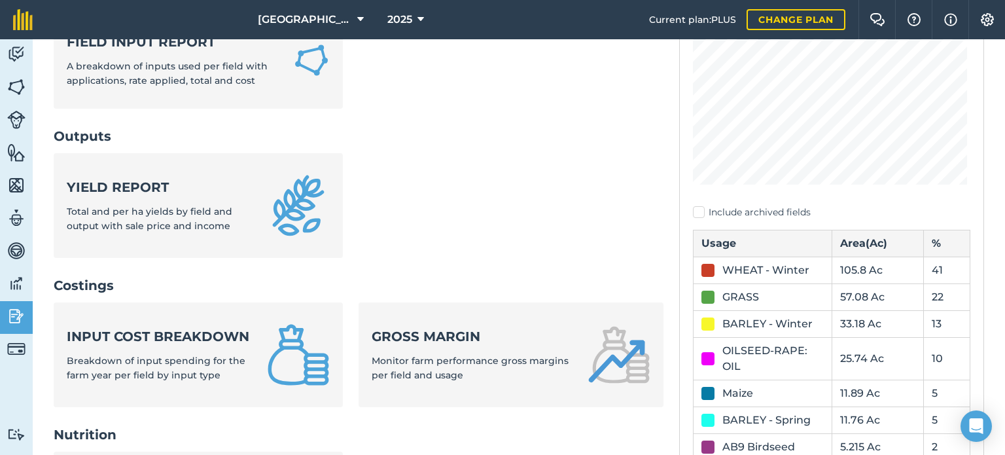
scroll to position [262, 0]
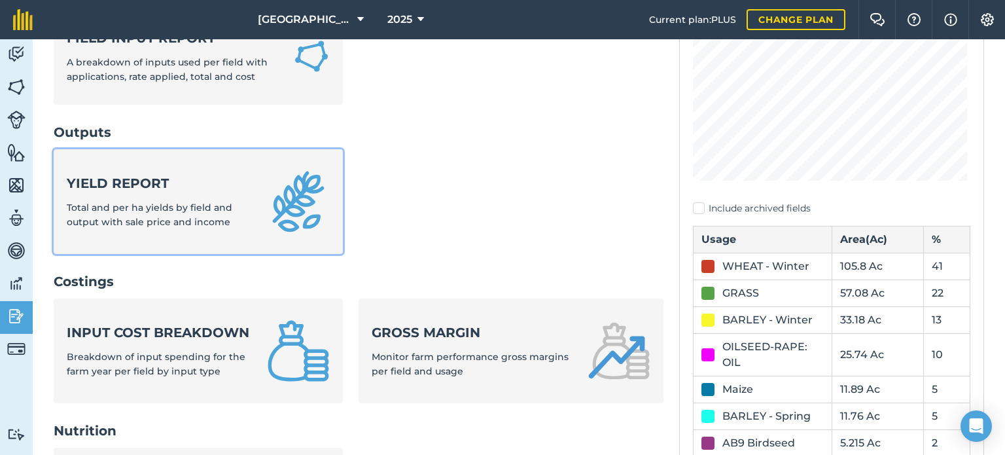
click at [154, 195] on div "Yield report Total and per ha yields by field and output with sale price and in…" at bounding box center [159, 202] width 184 height 56
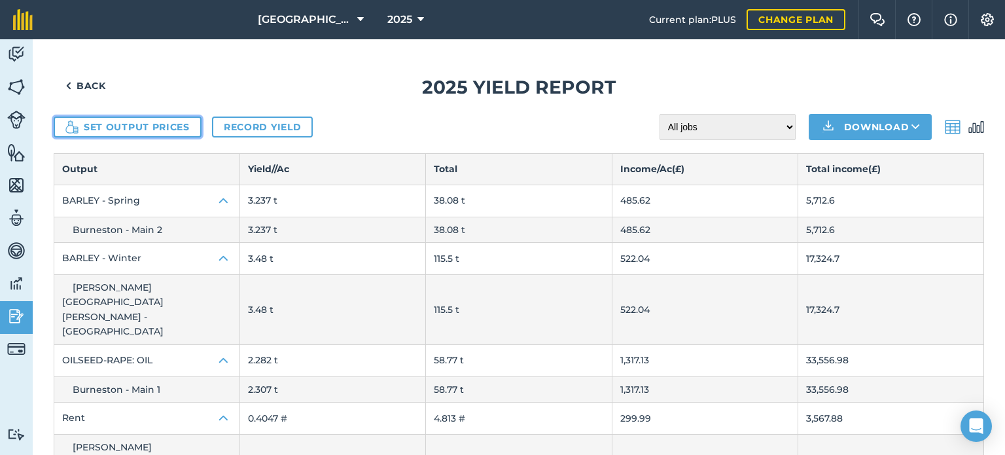
click at [188, 129] on button "Set output prices" at bounding box center [128, 126] width 148 height 21
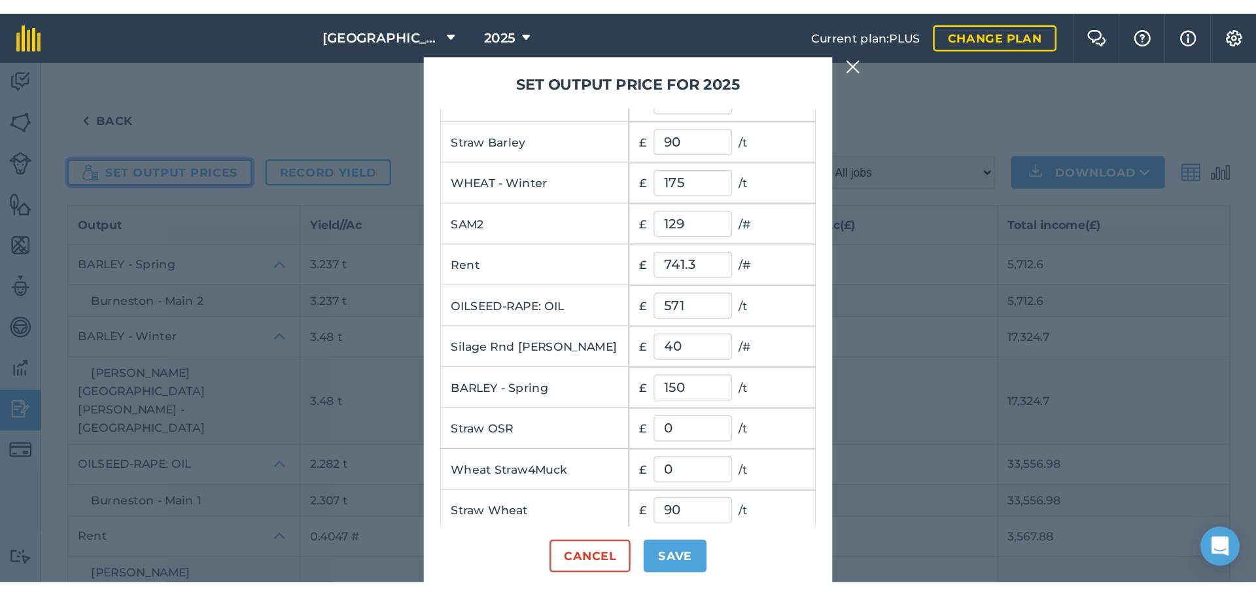
scroll to position [99, 0]
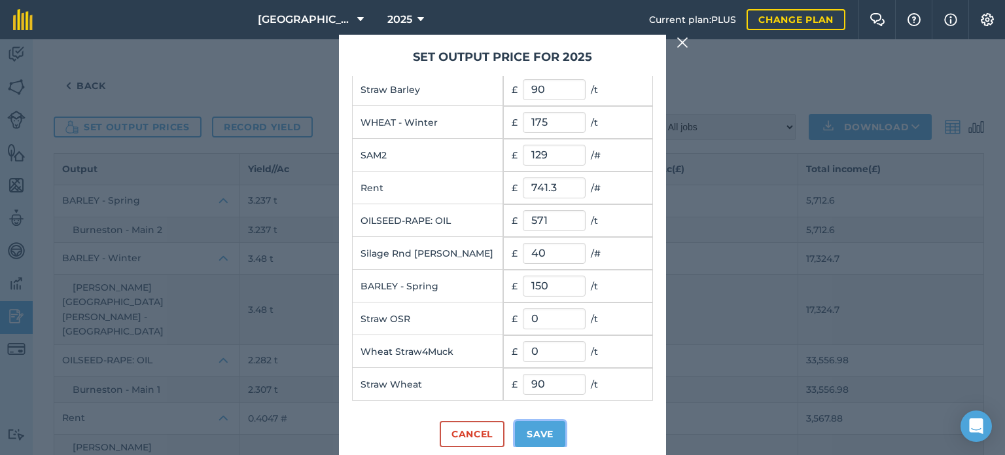
click at [534, 434] on button "Save" at bounding box center [540, 434] width 50 height 26
